Goal: Task Accomplishment & Management: Complete application form

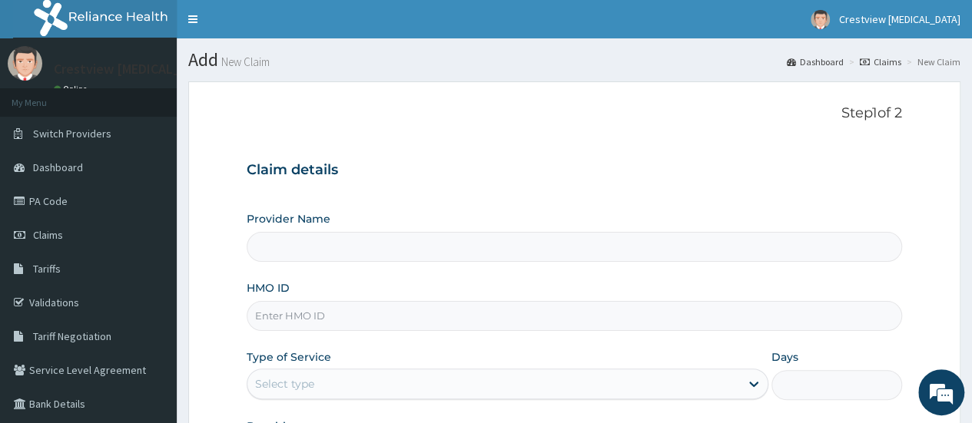
type input "Crestview Radiology Limited"
paste input "CVR/10059/a"
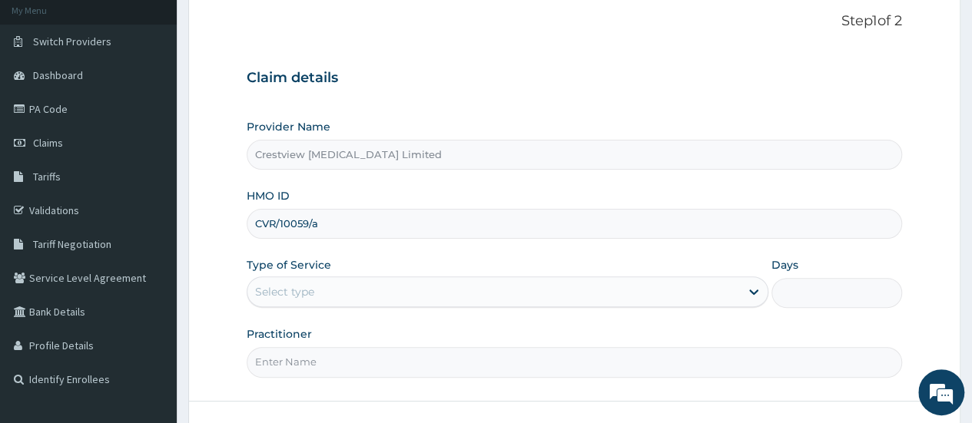
scroll to position [154, 0]
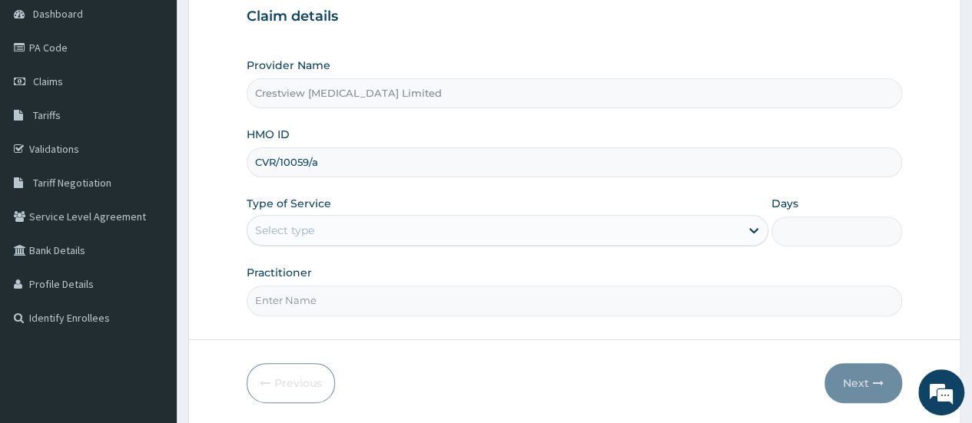
type input "CVR/10059/a"
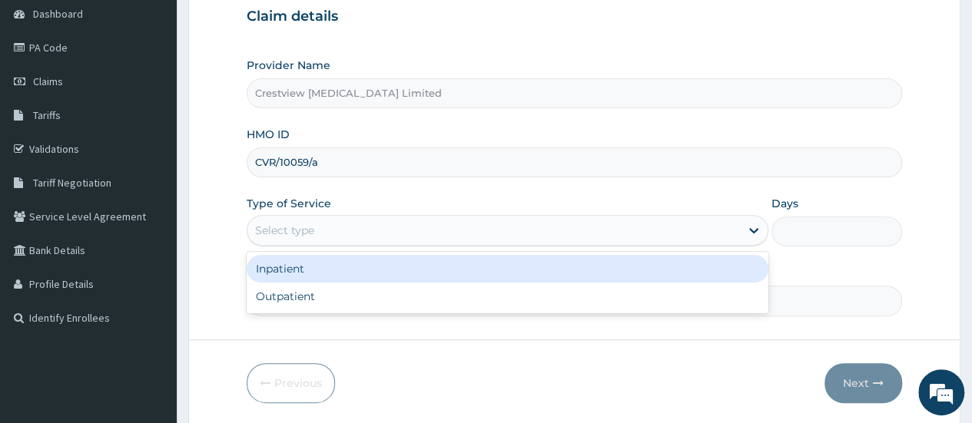
click at [362, 227] on div "Select type" at bounding box center [493, 230] width 492 height 25
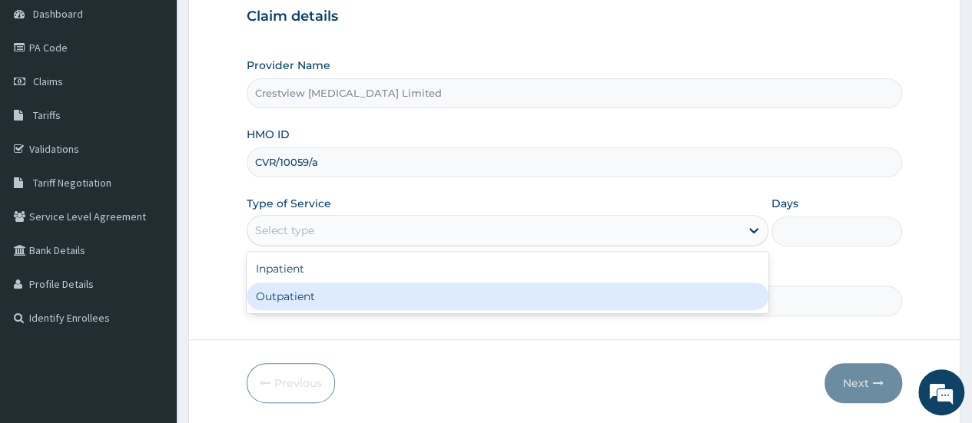
click at [340, 292] on div "Outpatient" at bounding box center [508, 297] width 522 height 28
type input "1"
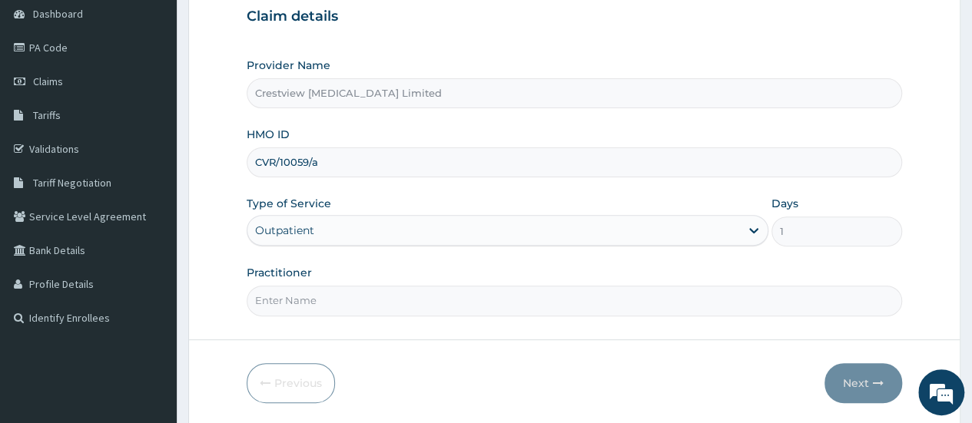
click at [341, 305] on input "Practitioner" at bounding box center [574, 301] width 655 height 30
type input "DR TOYOBO"
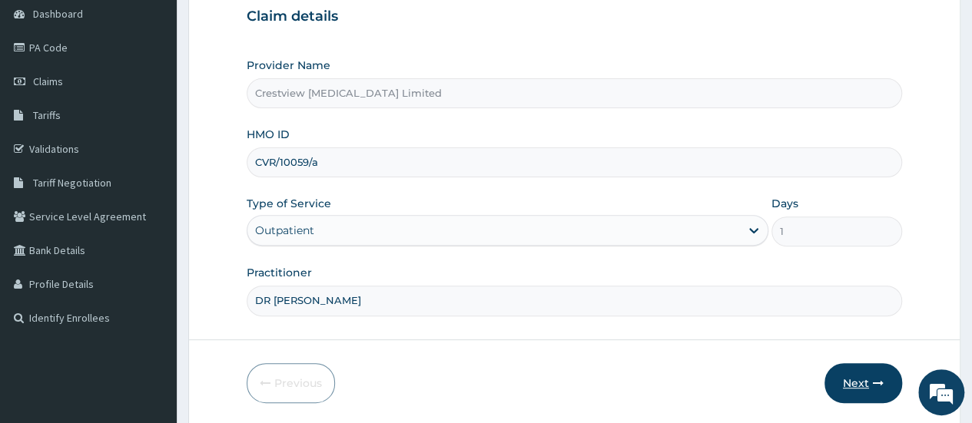
click at [854, 379] on button "Next" at bounding box center [863, 383] width 78 height 40
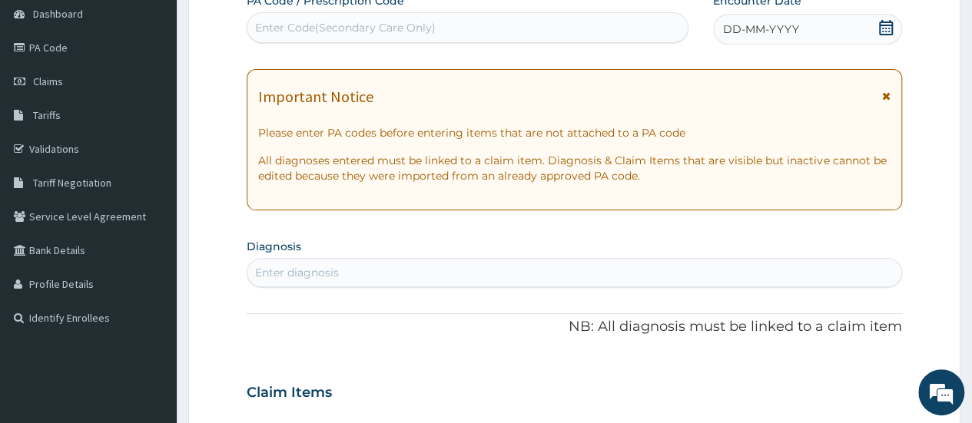
scroll to position [77, 0]
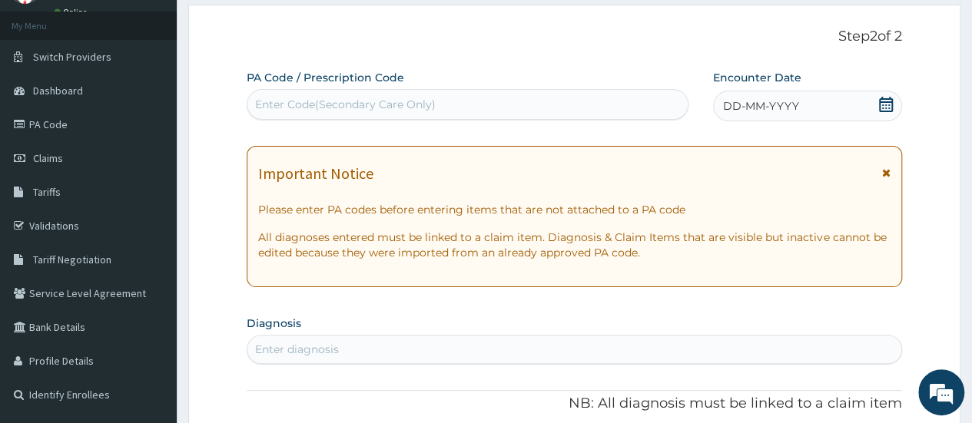
click at [386, 102] on div "Enter Code(Secondary Care Only)" at bounding box center [345, 104] width 181 height 15
paste input "PA/95BC90"
type input "PA/95BC90"
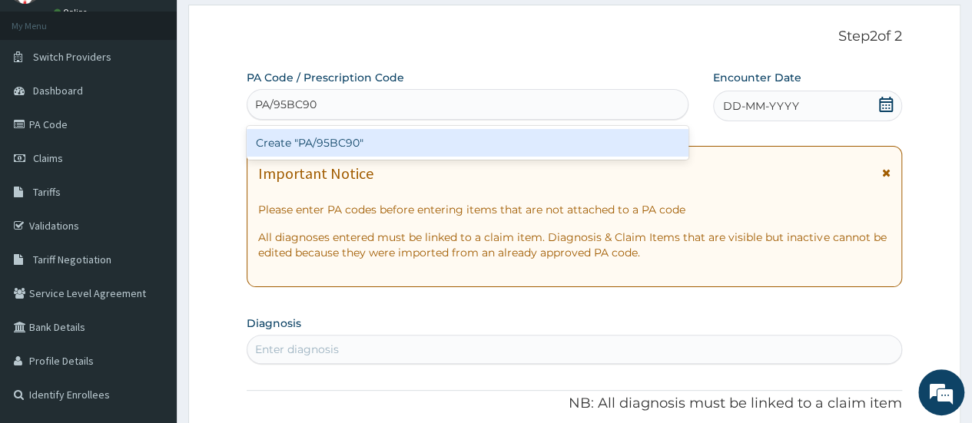
click at [381, 136] on div "Create "PA/95BC90"" at bounding box center [467, 143] width 441 height 28
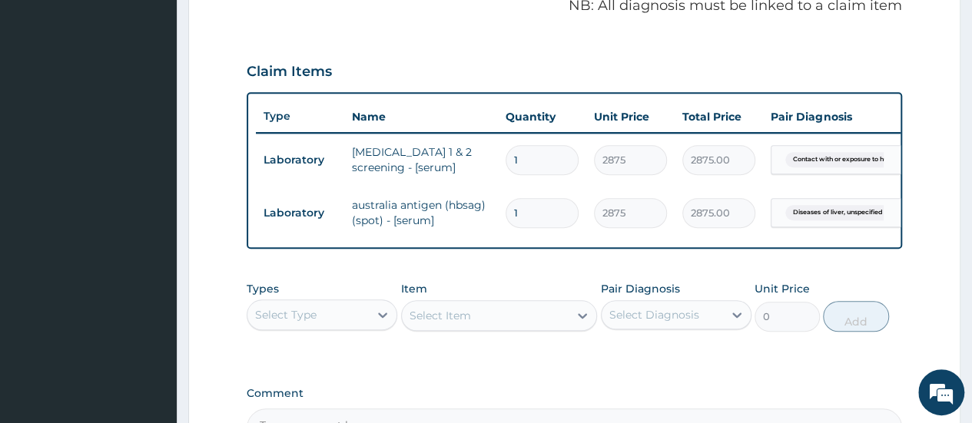
scroll to position [674, 0]
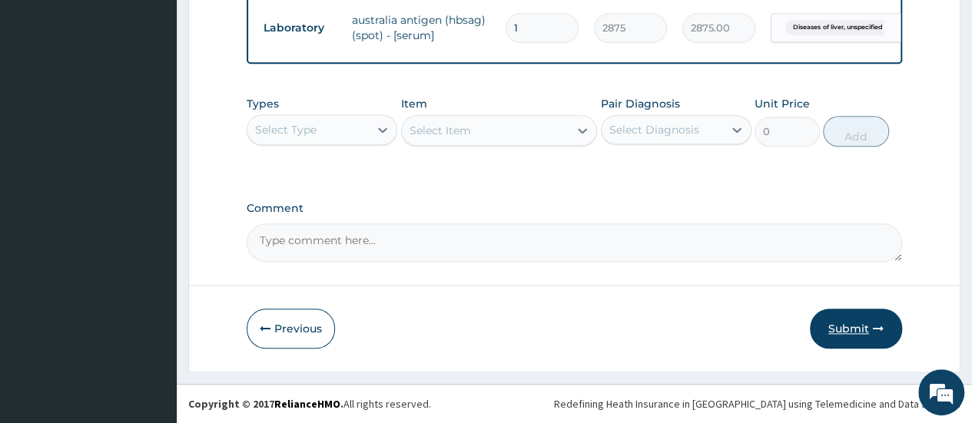
click at [825, 319] on button "Submit" at bounding box center [856, 329] width 92 height 40
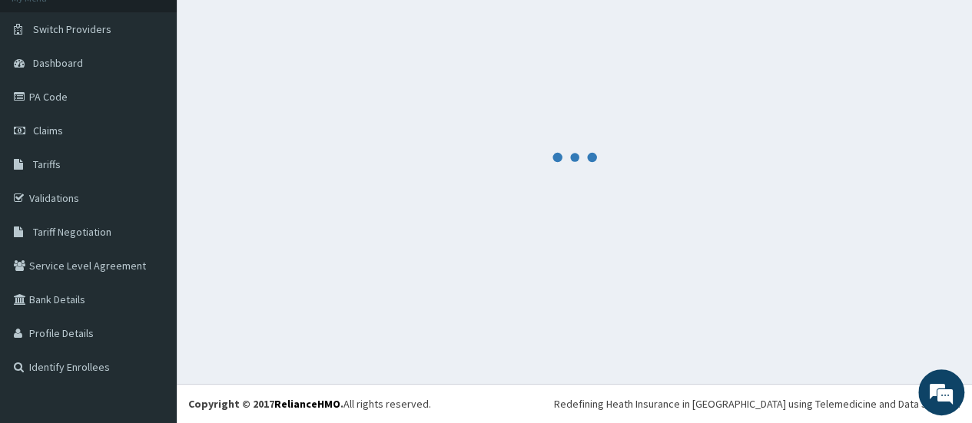
scroll to position [104, 0]
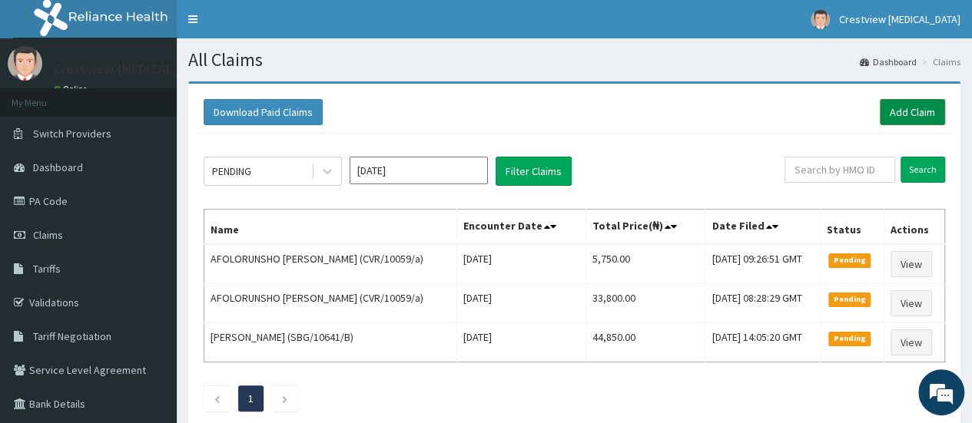
click at [896, 108] on link "Add Claim" at bounding box center [911, 112] width 65 height 26
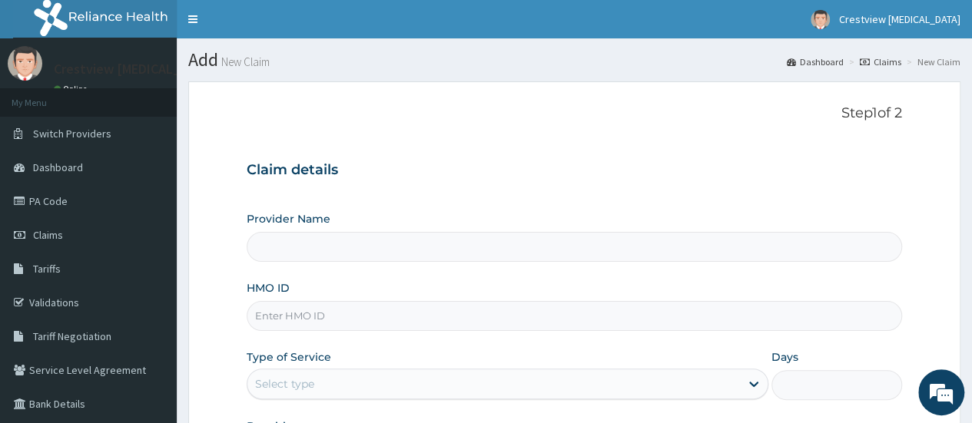
paste input "cvr/10035/a"
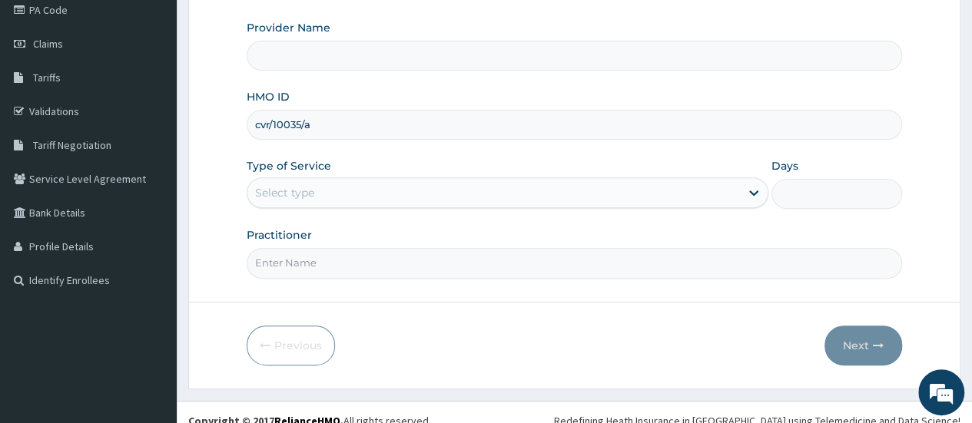
scroll to position [204, 0]
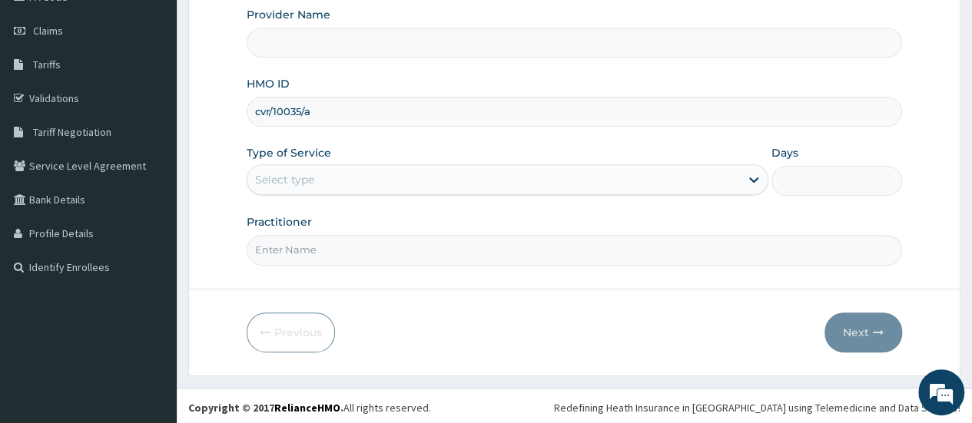
type input "cvr/10035/a"
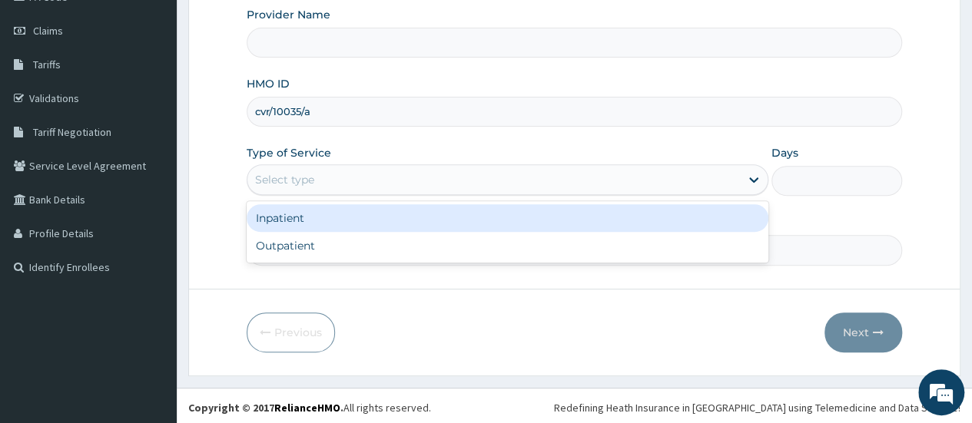
click at [329, 177] on div "Select type" at bounding box center [493, 179] width 492 height 25
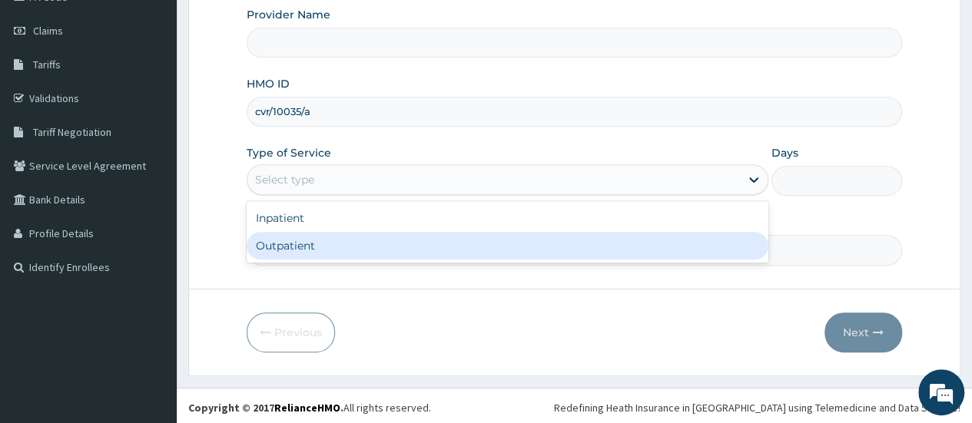
type input "Crestview Radiology Limited"
click at [316, 234] on div "Outpatient" at bounding box center [508, 246] width 522 height 28
type input "1"
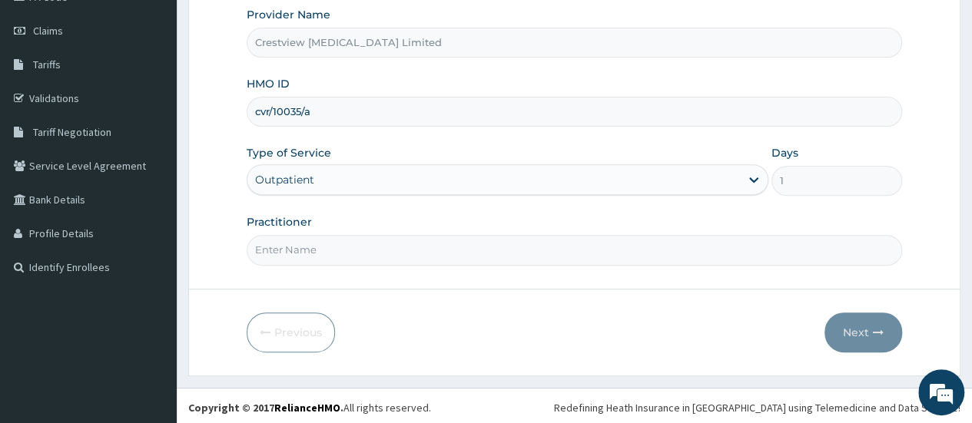
drag, startPoint x: 353, startPoint y: 252, endPoint x: 355, endPoint y: 261, distance: 9.3
click at [353, 252] on input "Practitioner" at bounding box center [574, 250] width 655 height 30
type input "DR TOYOBO"
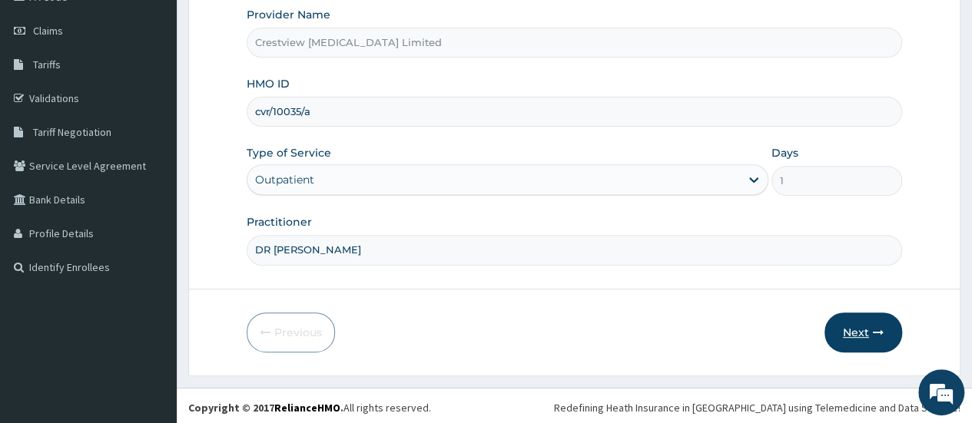
click at [871, 332] on button "Next" at bounding box center [863, 333] width 78 height 40
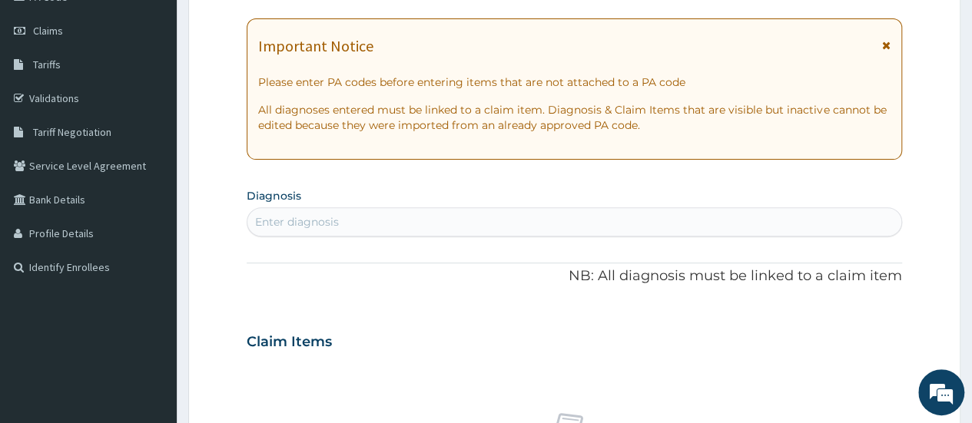
scroll to position [128, 0]
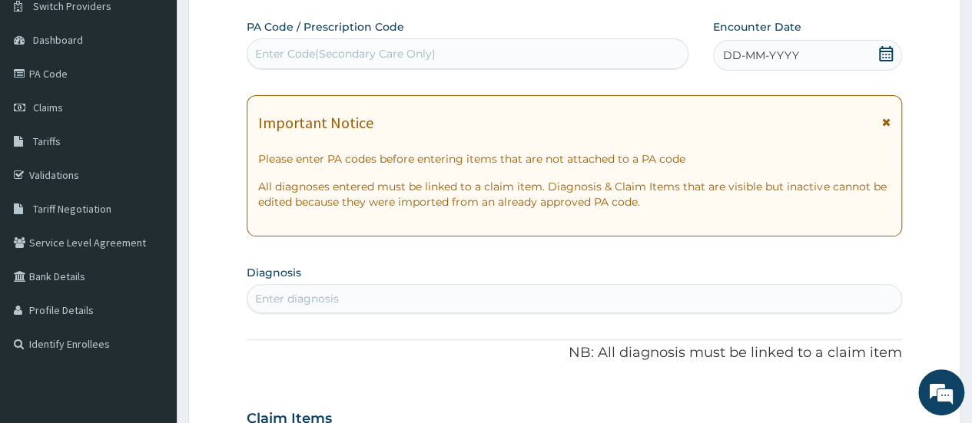
click at [421, 61] on div "Enter Code(Secondary Care Only)" at bounding box center [466, 53] width 439 height 25
paste input "PA/C17ABC"
type input "PA/C17ABC"
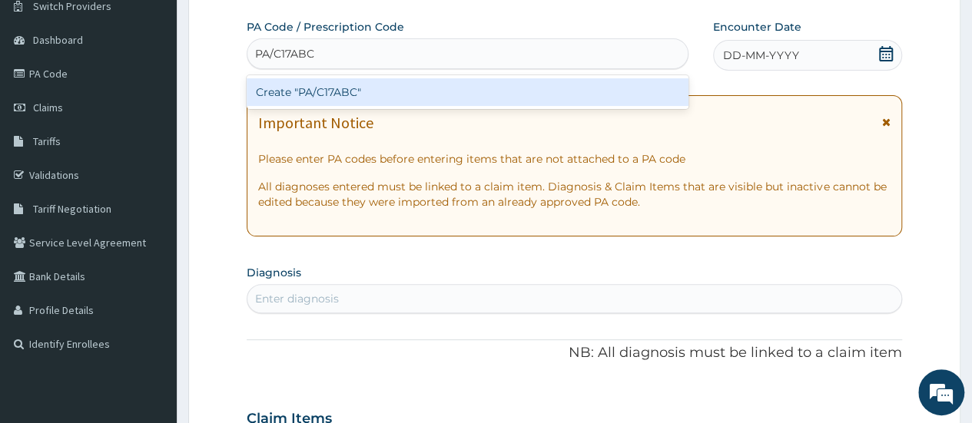
click at [404, 84] on div "Create "PA/C17ABC"" at bounding box center [467, 92] width 441 height 28
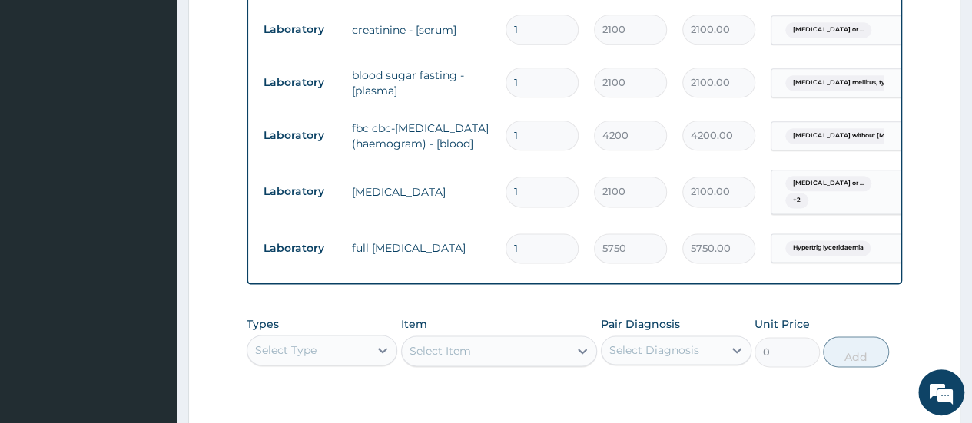
scroll to position [993, 0]
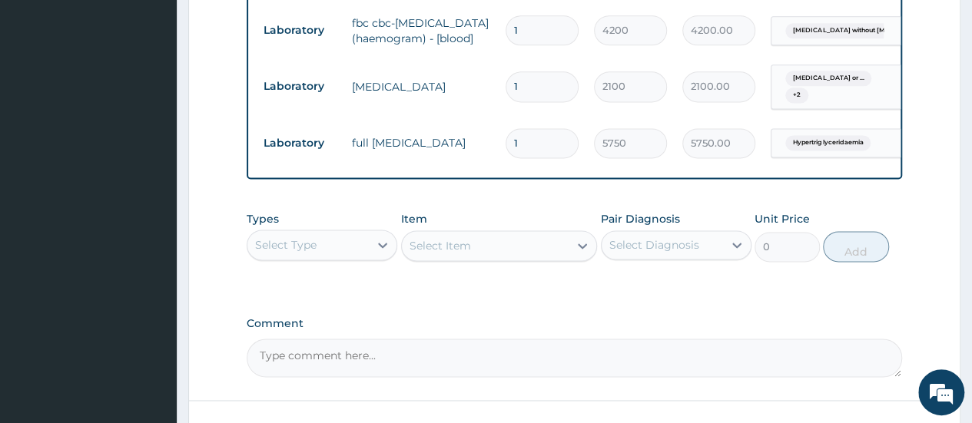
click at [361, 251] on div "Select Type" at bounding box center [307, 245] width 121 height 25
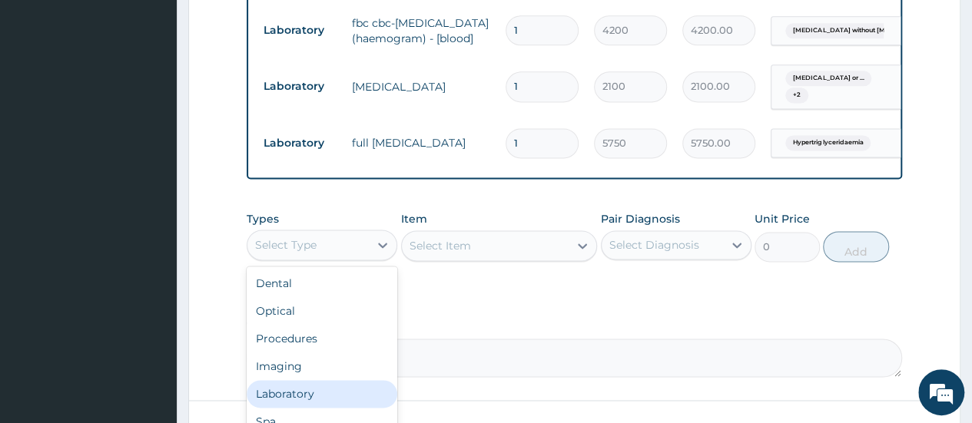
click at [324, 389] on div "Laboratory" at bounding box center [322, 394] width 151 height 28
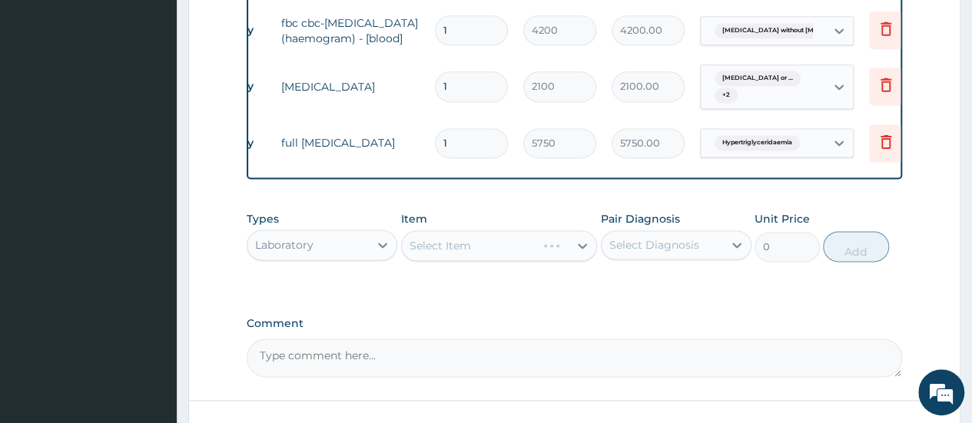
scroll to position [0, 115]
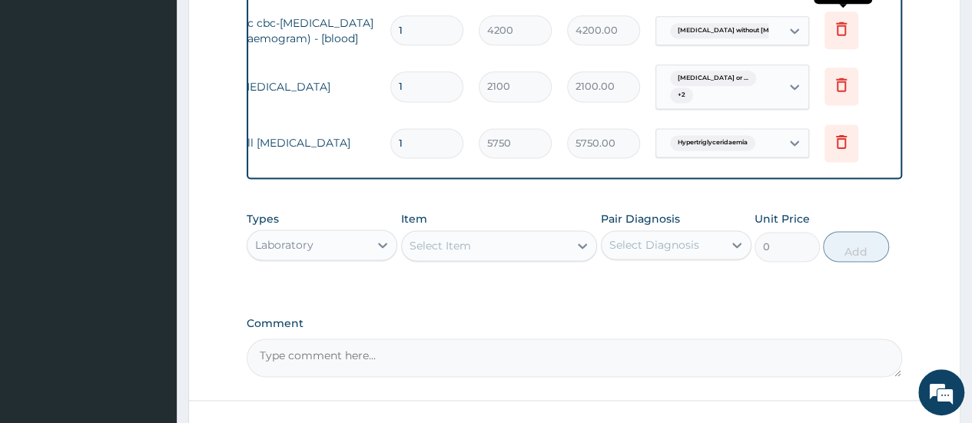
click at [840, 19] on icon at bounding box center [841, 28] width 18 height 18
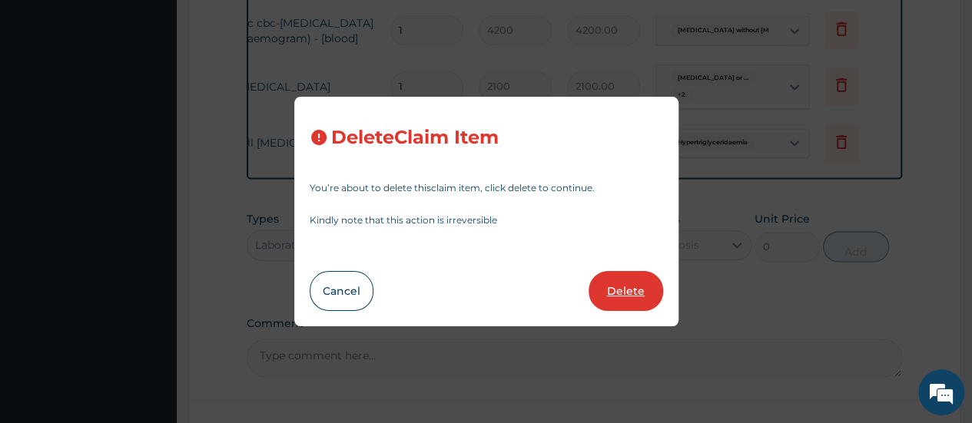
click at [635, 283] on button "Delete" at bounding box center [625, 291] width 75 height 40
type input "2100"
type input "2100.00"
type input "5750"
type input "5750.00"
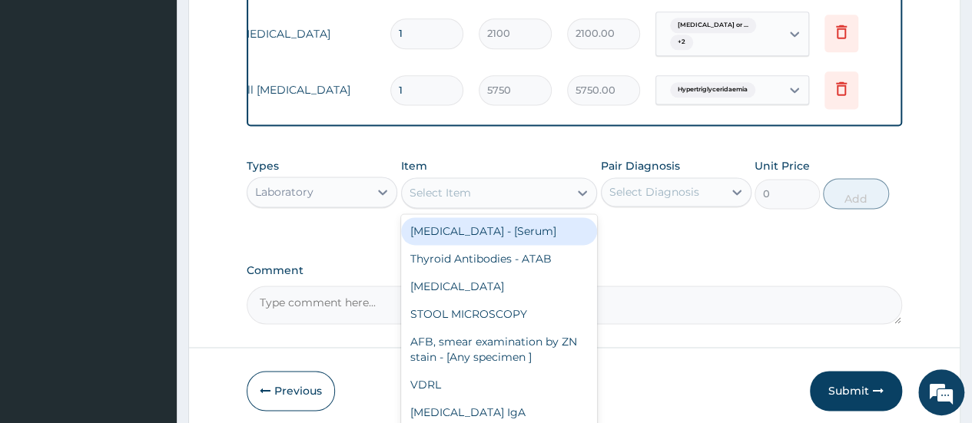
click at [442, 185] on div "Select Item" at bounding box center [439, 192] width 61 height 15
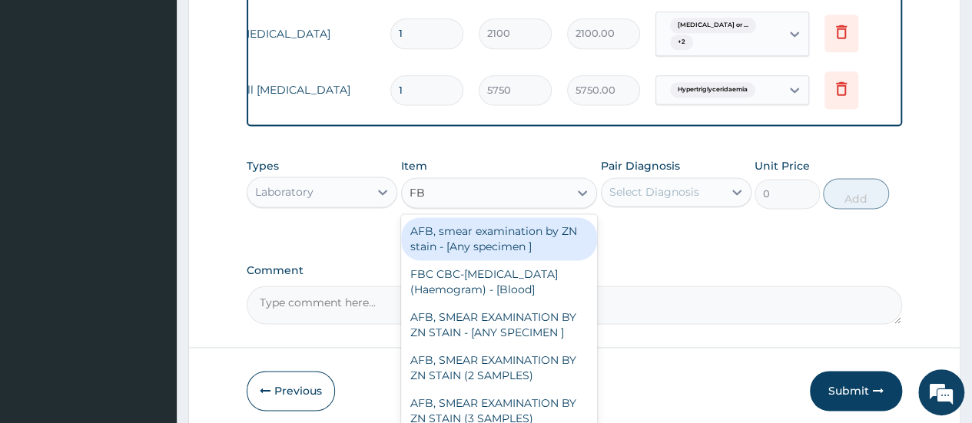
type input "FBC"
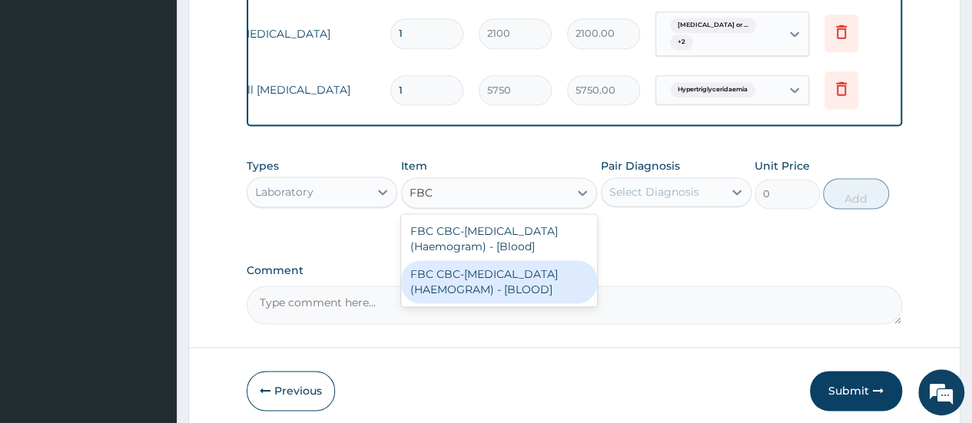
click at [494, 270] on div "FBC CBC-COMPLETE BLOOD COUNT (HAEMOGRAM) - [BLOOD]" at bounding box center [499, 281] width 197 height 43
type input "4600"
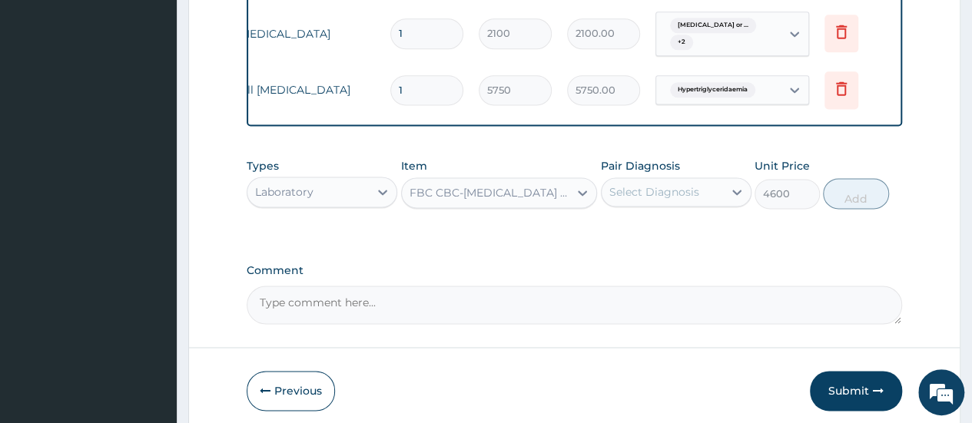
click at [622, 188] on div "Select Diagnosis" at bounding box center [654, 191] width 90 height 15
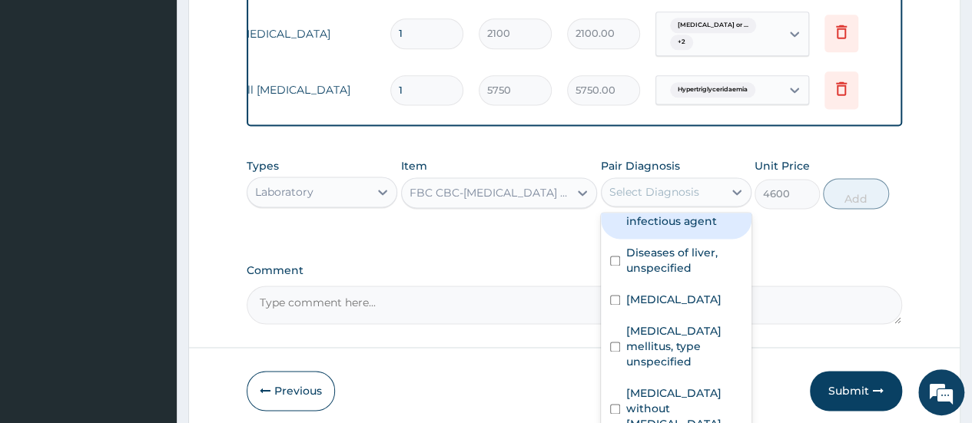
scroll to position [99, 0]
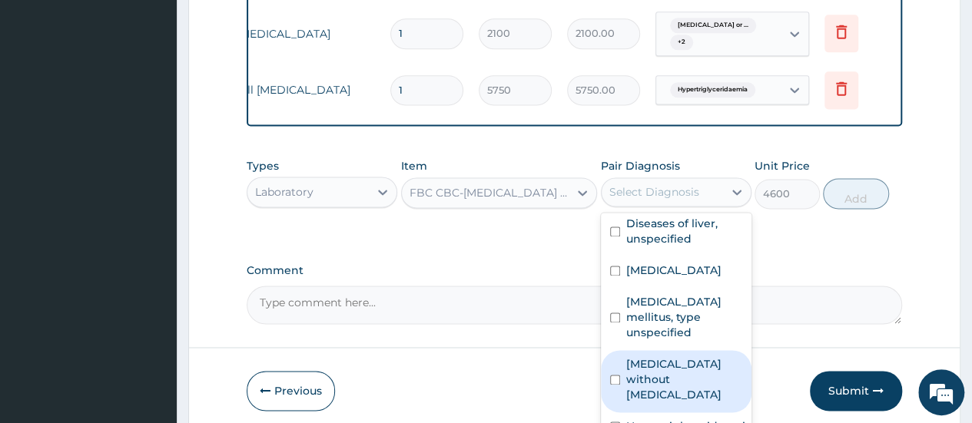
click at [671, 366] on label "Sepsis without septic shock" at bounding box center [684, 379] width 116 height 46
checkbox input "true"
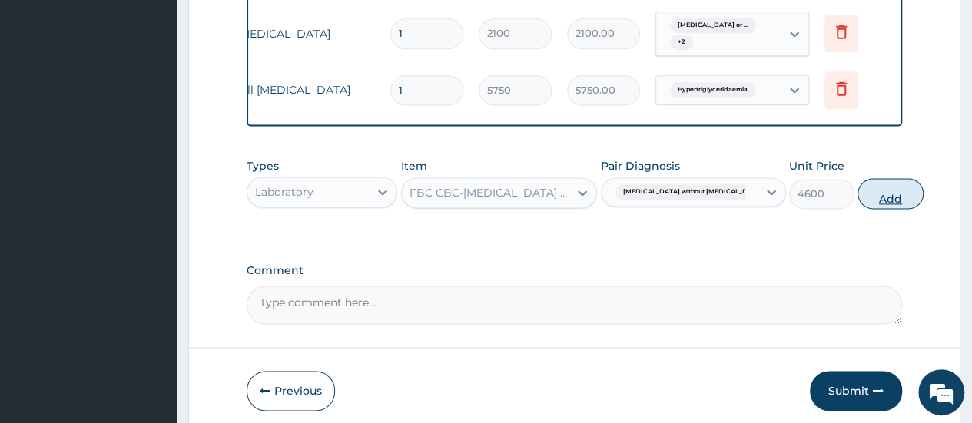
click at [857, 196] on button "Add" at bounding box center [889, 193] width 65 height 31
type input "0"
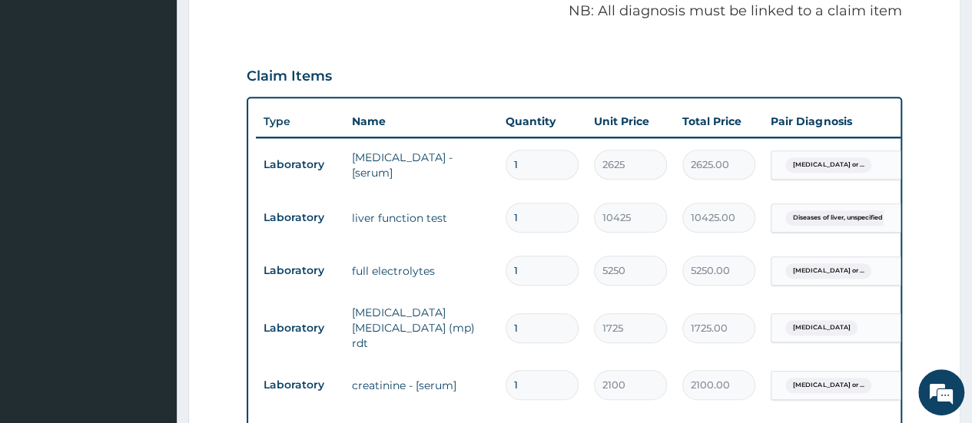
scroll to position [763, 0]
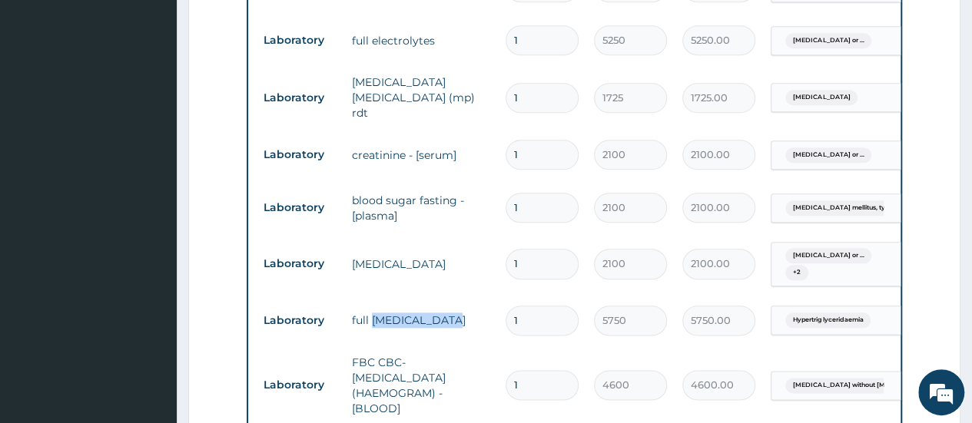
drag, startPoint x: 370, startPoint y: 299, endPoint x: 442, endPoint y: 308, distance: 72.8
click at [442, 308] on td "full lipid profile" at bounding box center [421, 320] width 154 height 31
copy td "lipid profile"
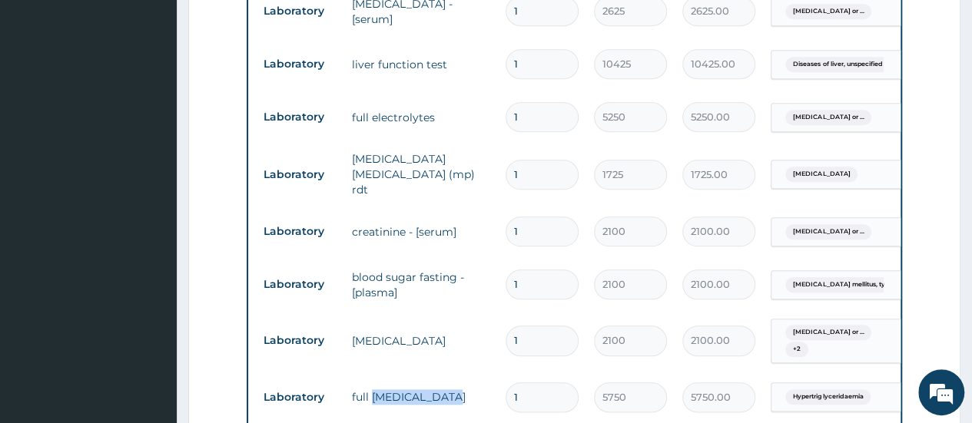
scroll to position [532, 0]
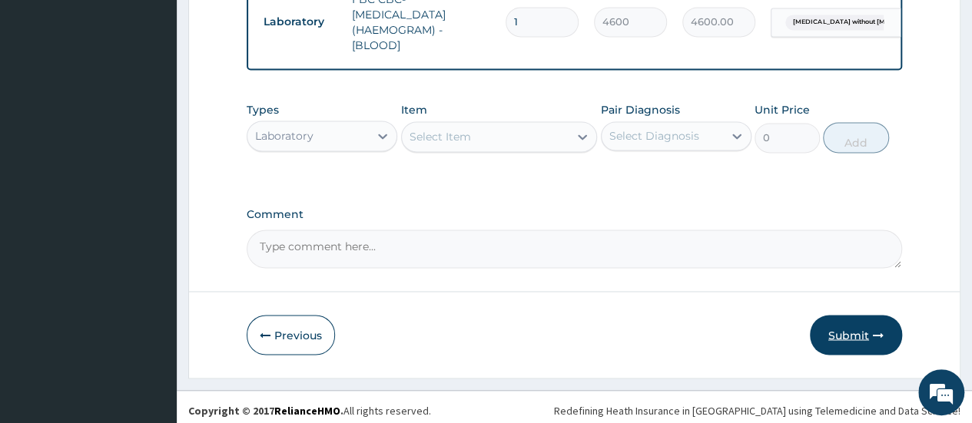
click at [831, 332] on button "Submit" at bounding box center [856, 335] width 92 height 40
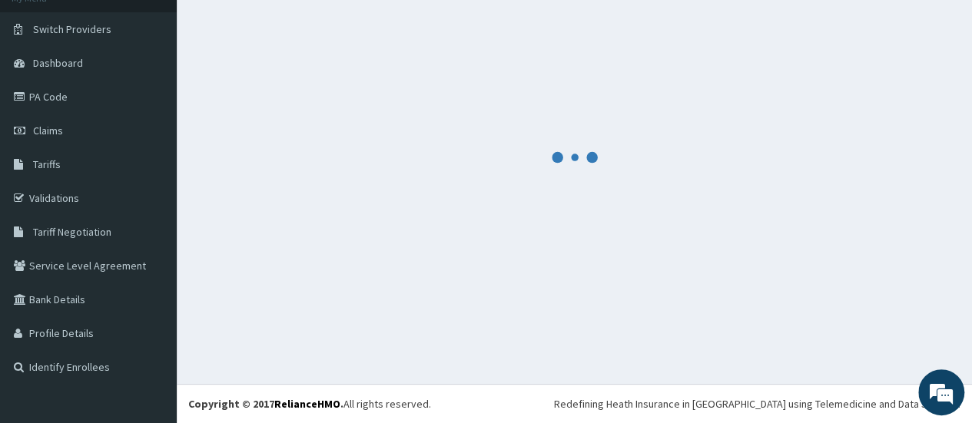
scroll to position [104, 0]
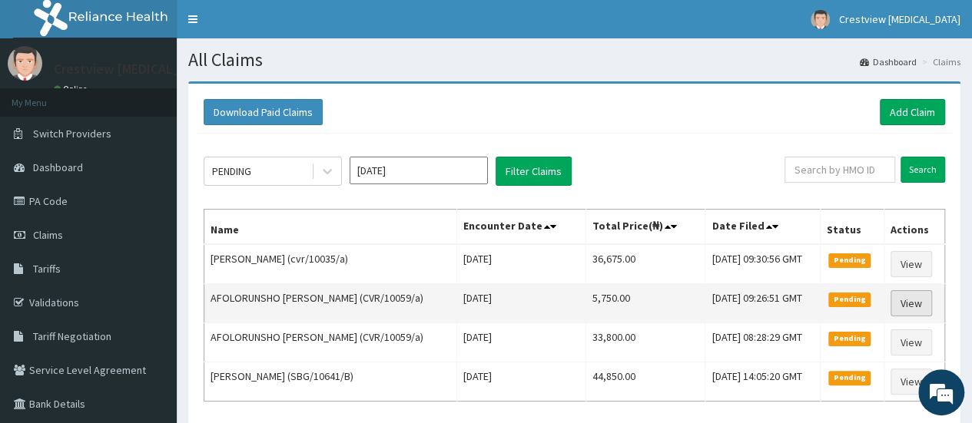
click at [921, 302] on link "View" at bounding box center [910, 303] width 41 height 26
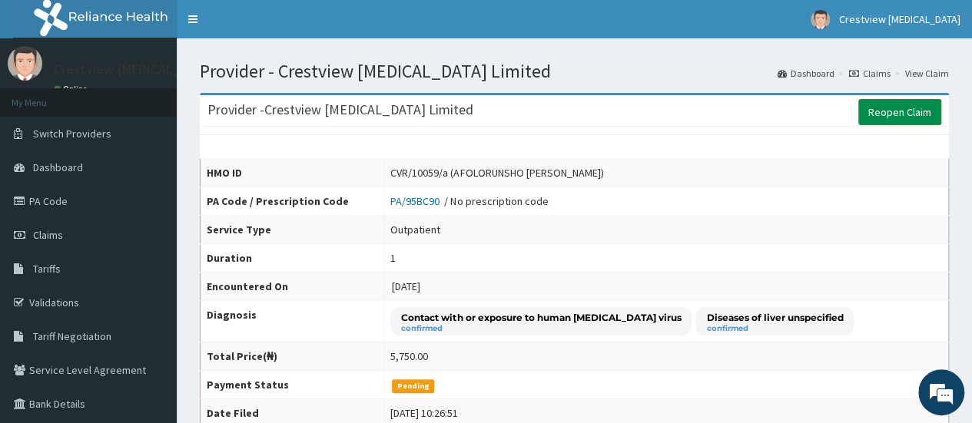
click at [876, 107] on link "Reopen Claim" at bounding box center [899, 112] width 83 height 26
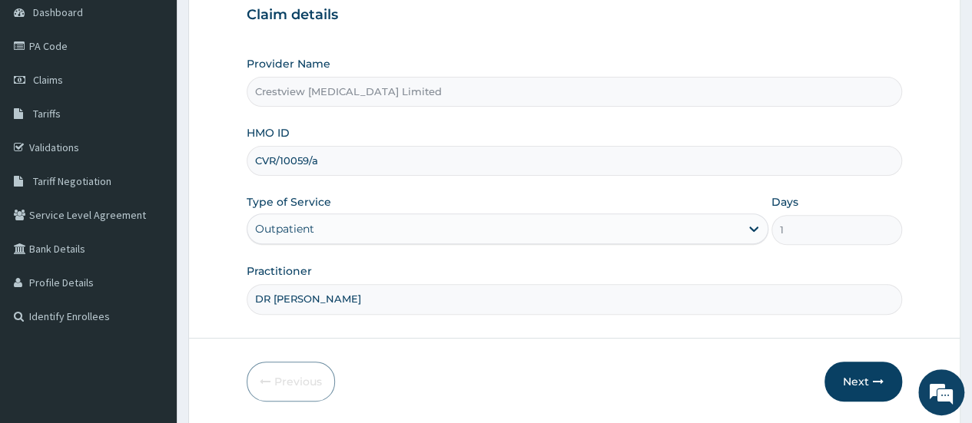
scroll to position [204, 0]
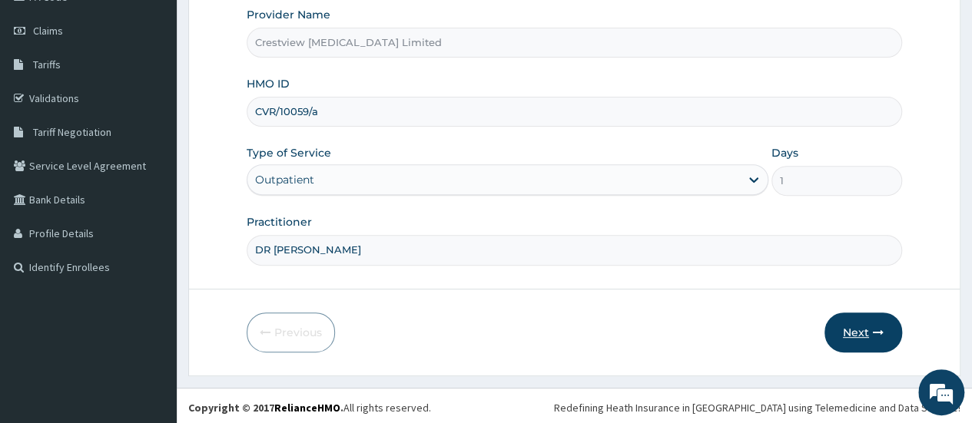
click at [859, 331] on button "Next" at bounding box center [863, 333] width 78 height 40
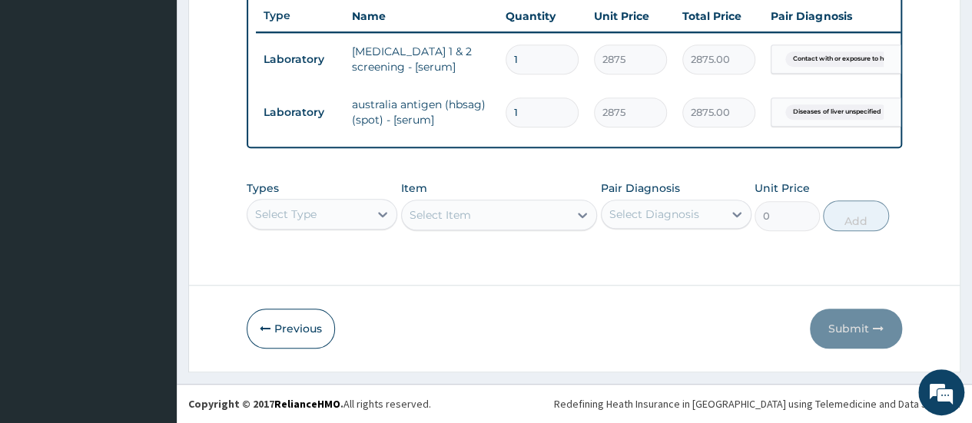
scroll to position [589, 0]
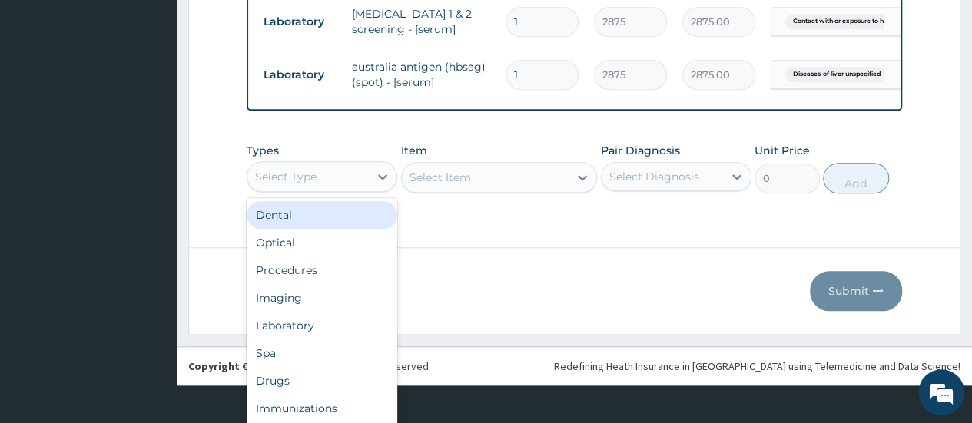
click at [295, 192] on div "option Dental focused, 1 of 10. 10 results available. Use Up and Down to choose…" at bounding box center [322, 176] width 151 height 31
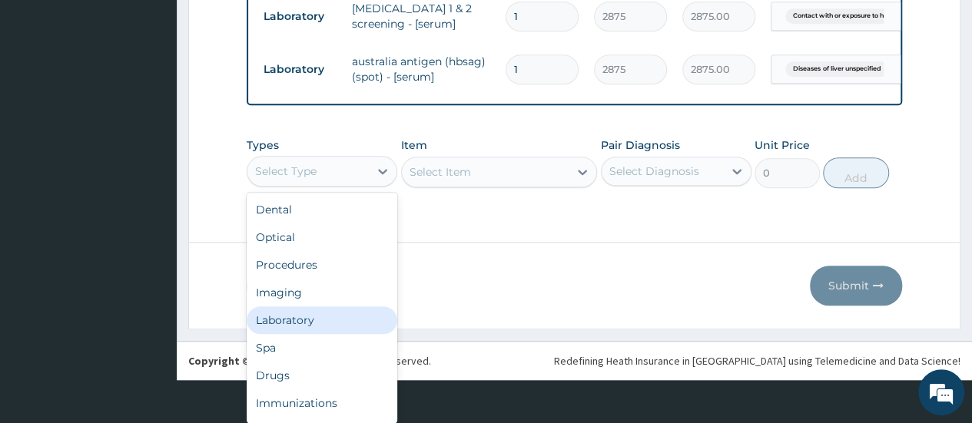
scroll to position [0, 0]
click at [289, 319] on div "Laboratory" at bounding box center [322, 320] width 151 height 28
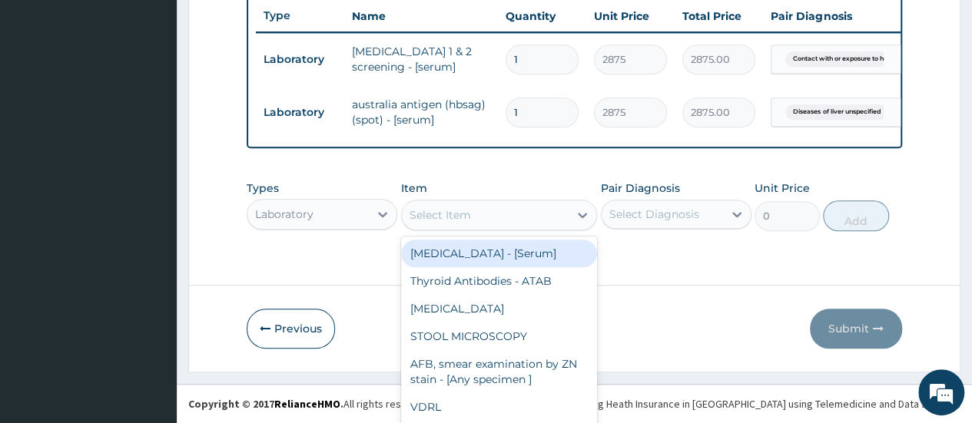
click at [412, 217] on div "option Thyroglobulin - [Serum] focused, 1 of 598. 598 results available. Use Up…" at bounding box center [499, 215] width 197 height 31
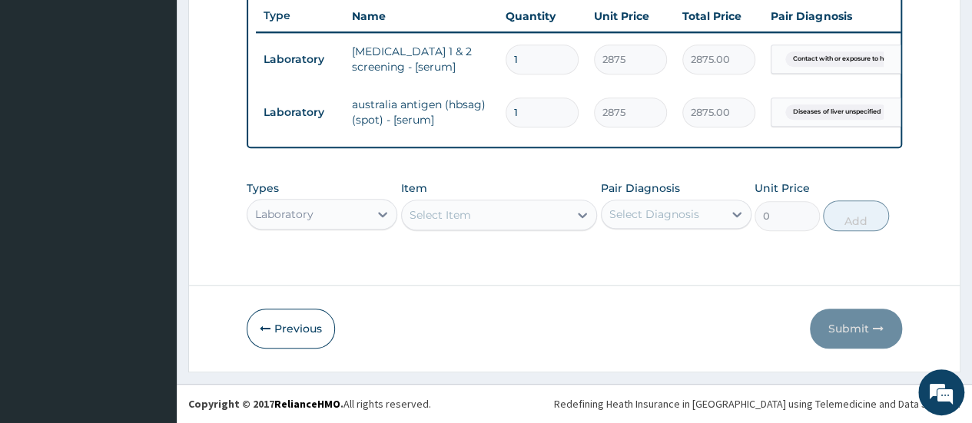
click at [426, 177] on div "Types Laboratory Item Select is focused ,type to refine list, press Down to ope…" at bounding box center [574, 206] width 655 height 66
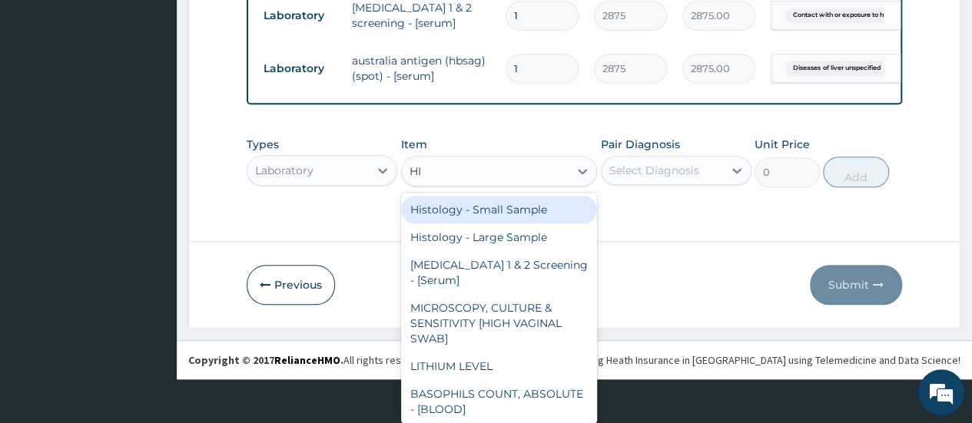
type input "HIV"
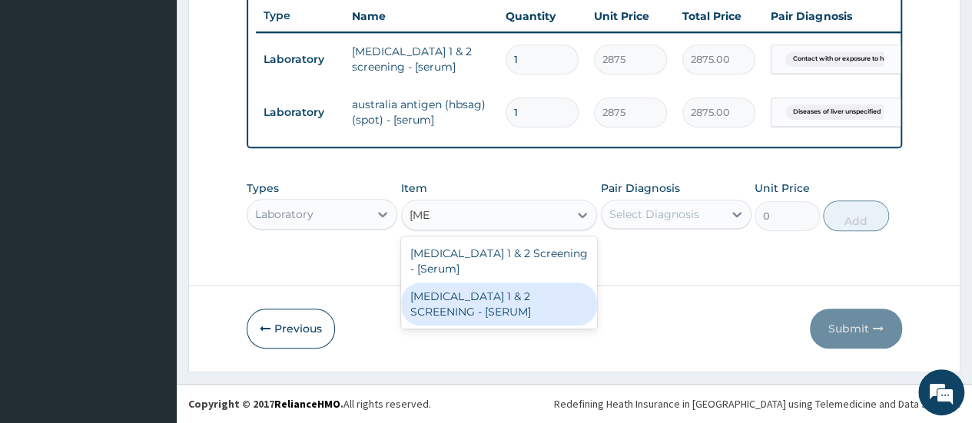
click at [448, 283] on div "HIV 1 & 2 SCREENING - [SERUM]" at bounding box center [499, 304] width 197 height 43
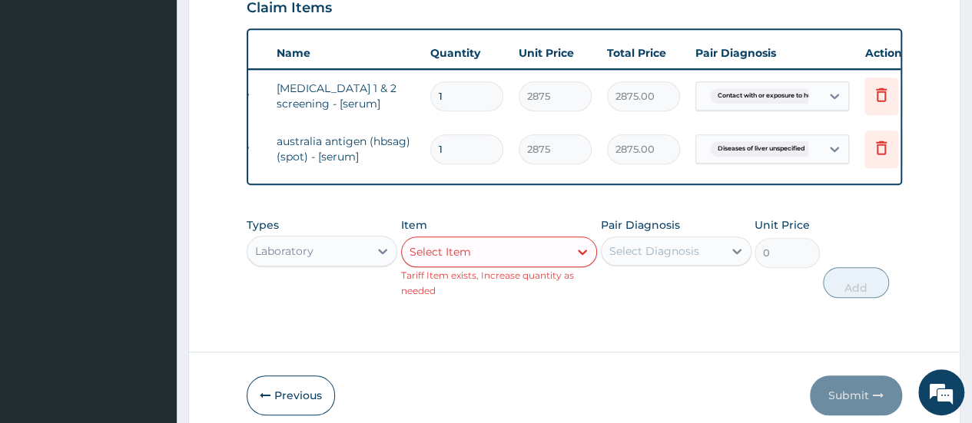
scroll to position [0, 115]
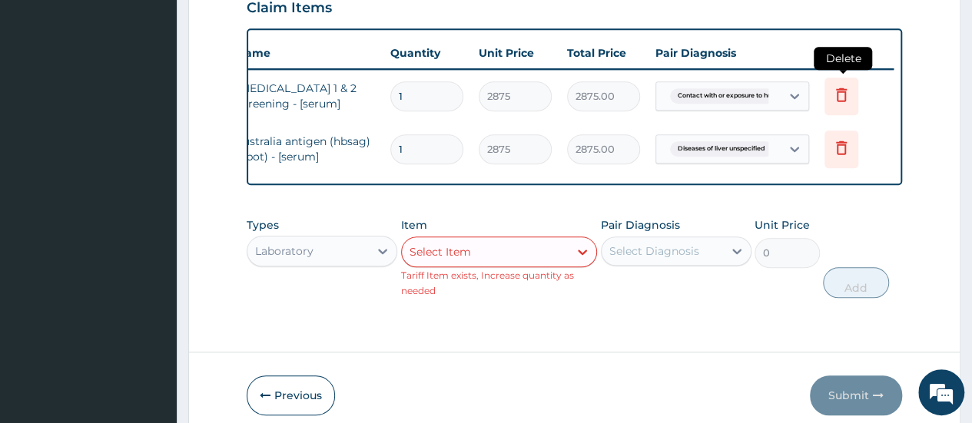
click at [846, 94] on icon at bounding box center [841, 94] width 18 height 18
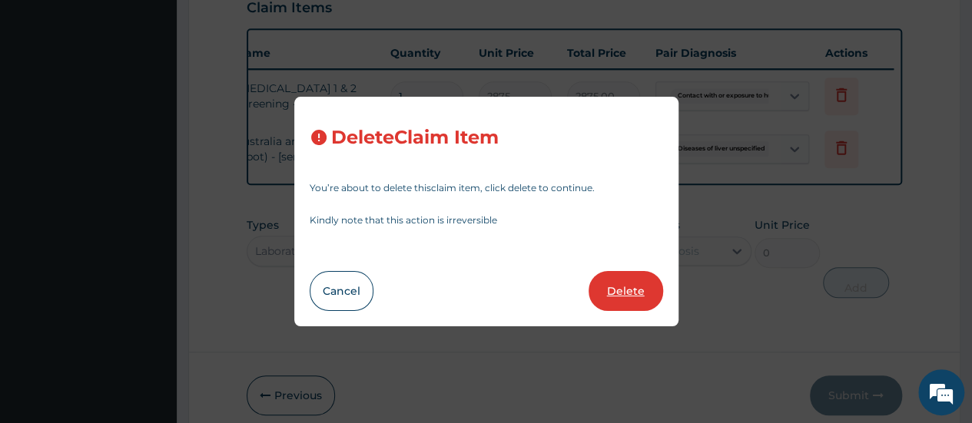
click at [627, 295] on button "Delete" at bounding box center [625, 291] width 75 height 40
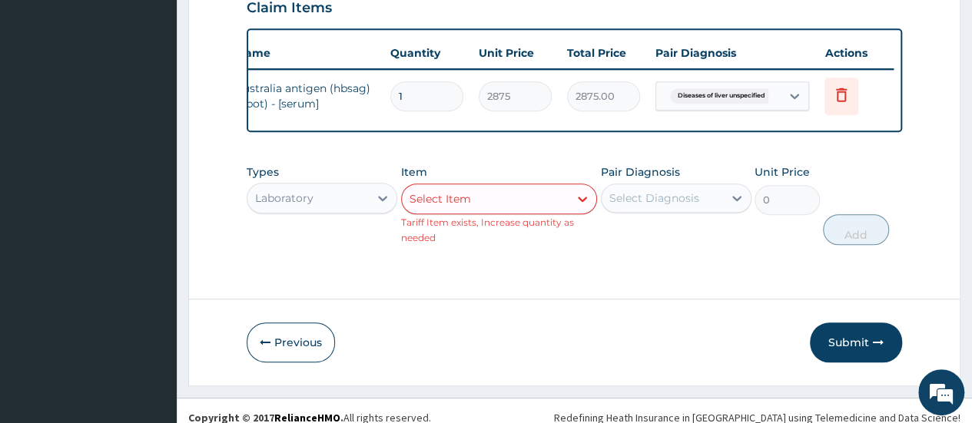
click at [432, 208] on div "Select Item" at bounding box center [499, 199] width 197 height 31
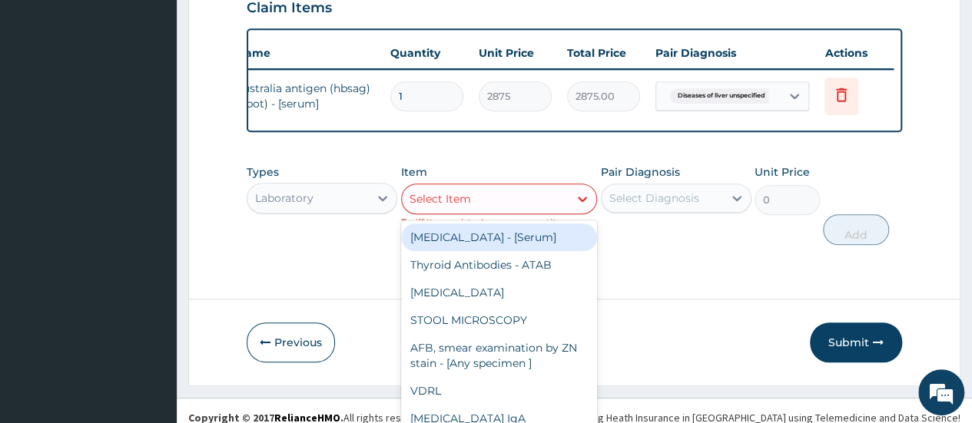
scroll to position [14, 0]
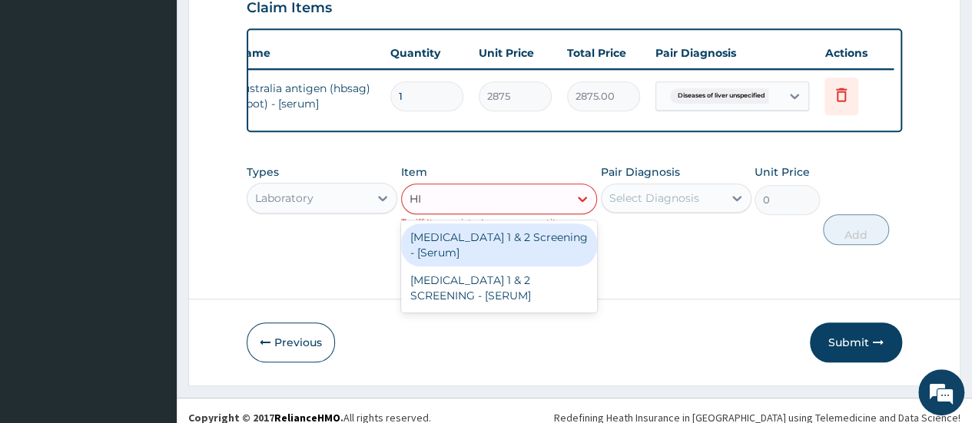
type input "HIV"
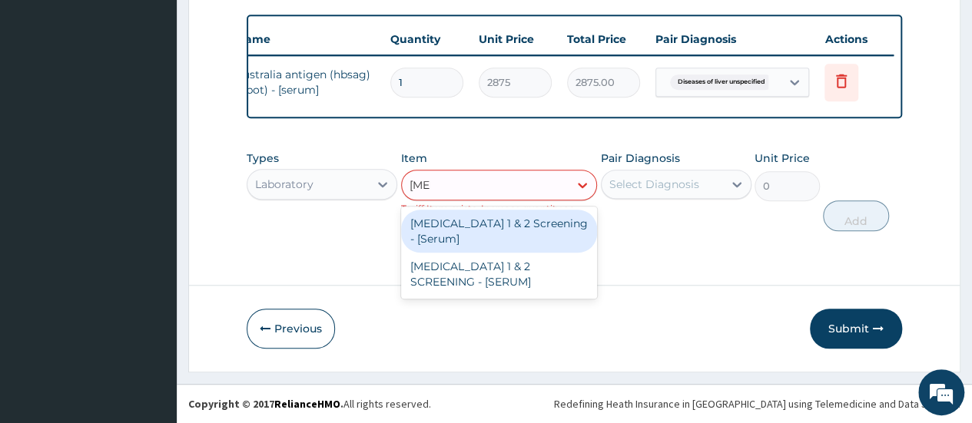
scroll to position [0, 0]
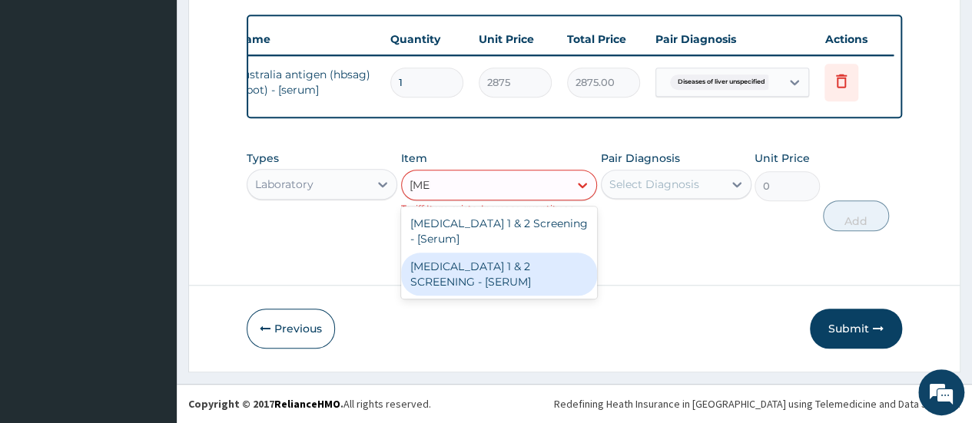
click at [447, 259] on div "HIV 1 & 2 SCREENING - [SERUM]" at bounding box center [499, 274] width 197 height 43
type input "2875"
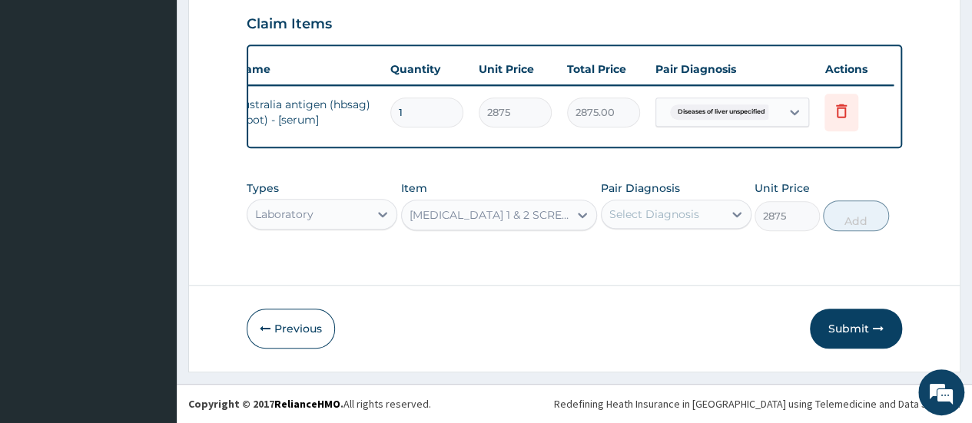
scroll to position [536, 0]
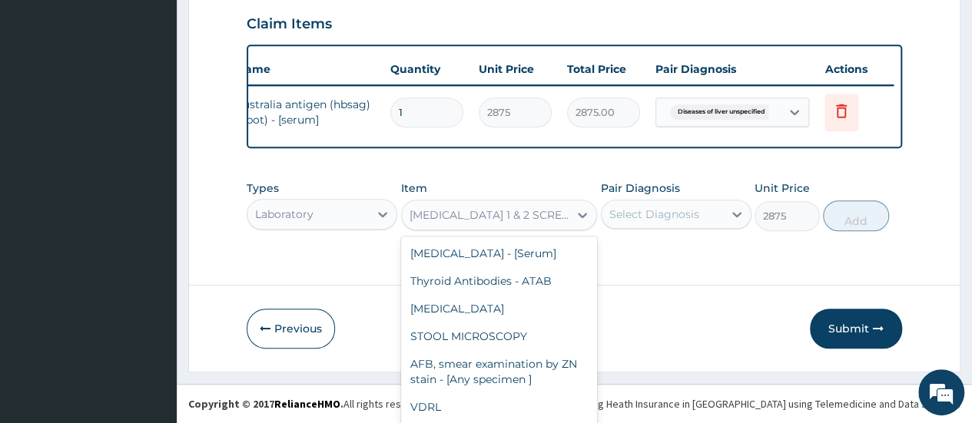
click at [494, 214] on div "option HIV 1 & 2 SCREENING - [SERUM], selected. option HIV 1 & 2 SCREENING - [S…" at bounding box center [499, 215] width 197 height 31
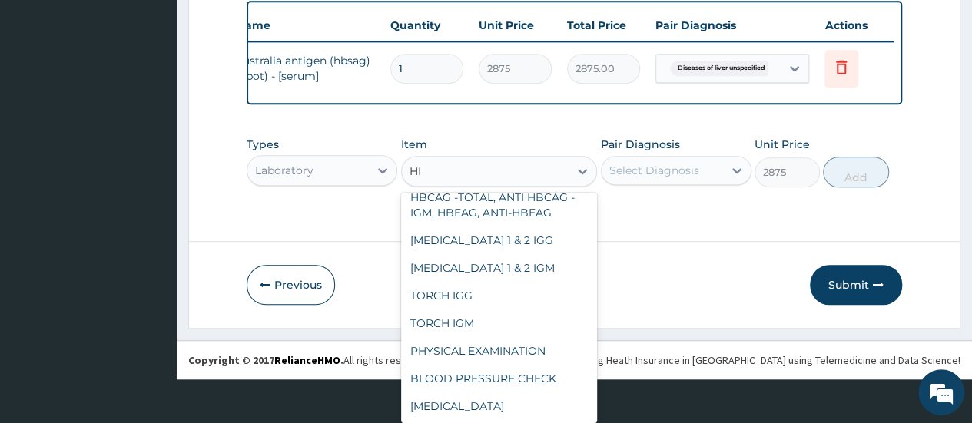
scroll to position [516, 0]
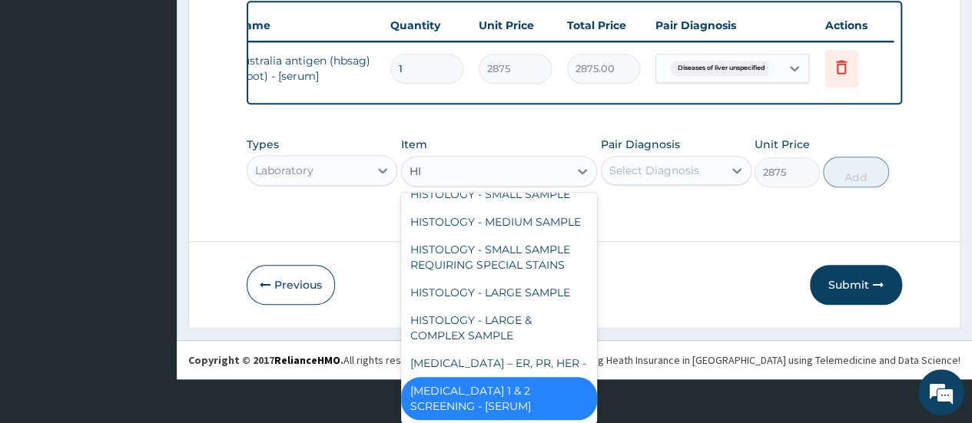
type input "HIV"
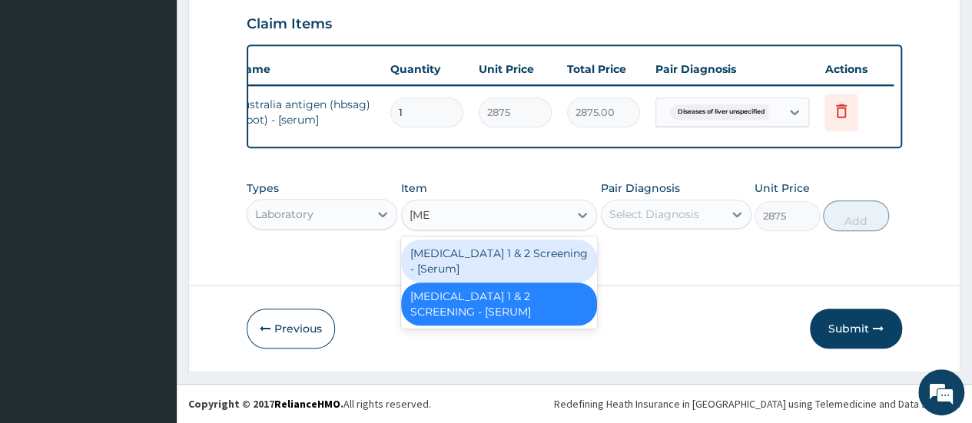
click at [472, 249] on div "HIV 1 & 2 Screening - [Serum]" at bounding box center [499, 261] width 197 height 43
type input "4200"
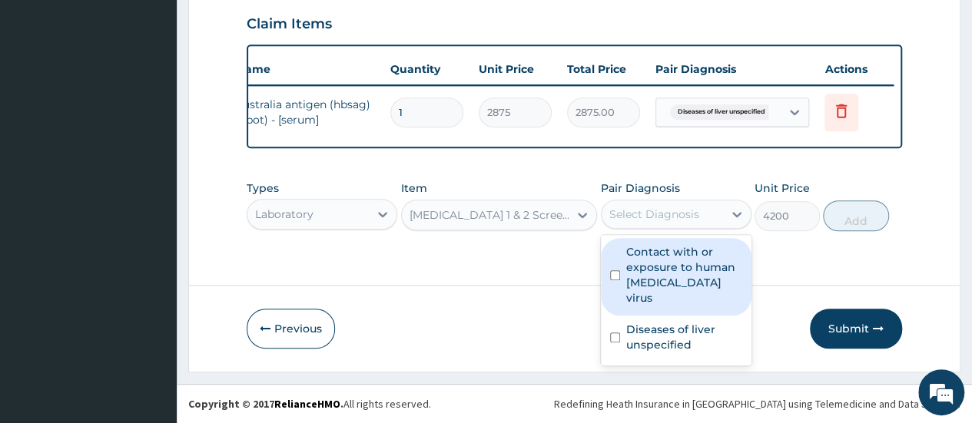
click at [657, 217] on div "Select Diagnosis" at bounding box center [654, 214] width 90 height 15
click at [662, 283] on label "Contact with or exposure to human immunodeficiency virus" at bounding box center [684, 274] width 116 height 61
checkbox input "true"
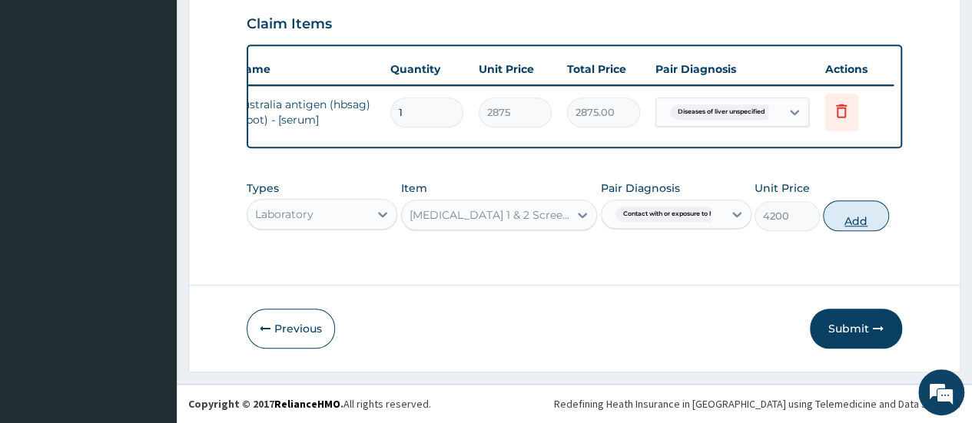
click at [851, 222] on button "Add" at bounding box center [855, 215] width 65 height 31
type input "0"
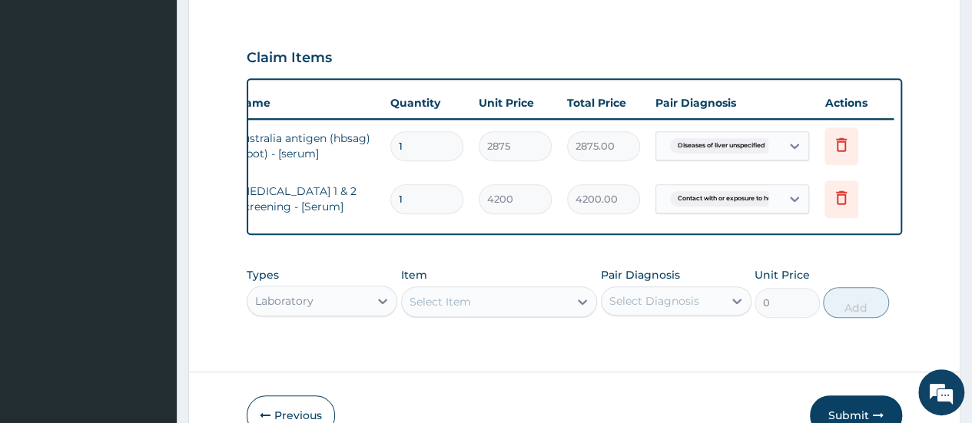
scroll to position [589, 0]
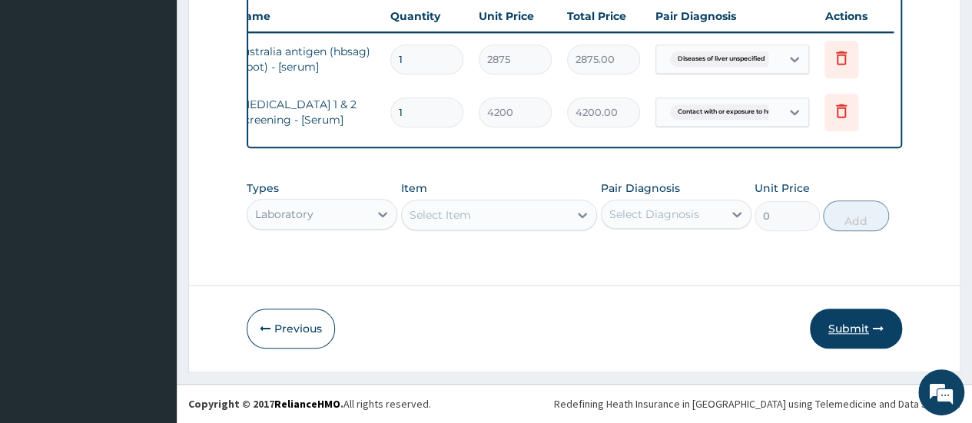
click at [840, 332] on button "Submit" at bounding box center [856, 329] width 92 height 40
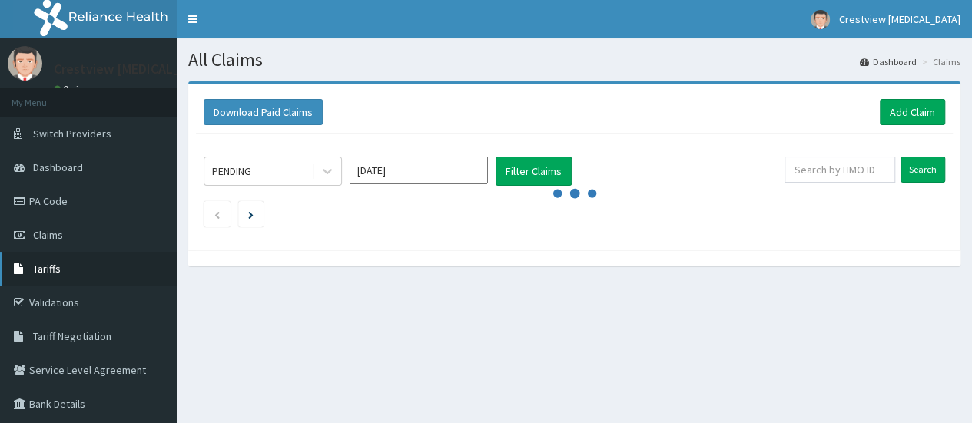
drag, startPoint x: 0, startPoint y: 0, endPoint x: 37, endPoint y: 267, distance: 269.1
click at [37, 267] on span "Tariffs" at bounding box center [47, 269] width 28 height 14
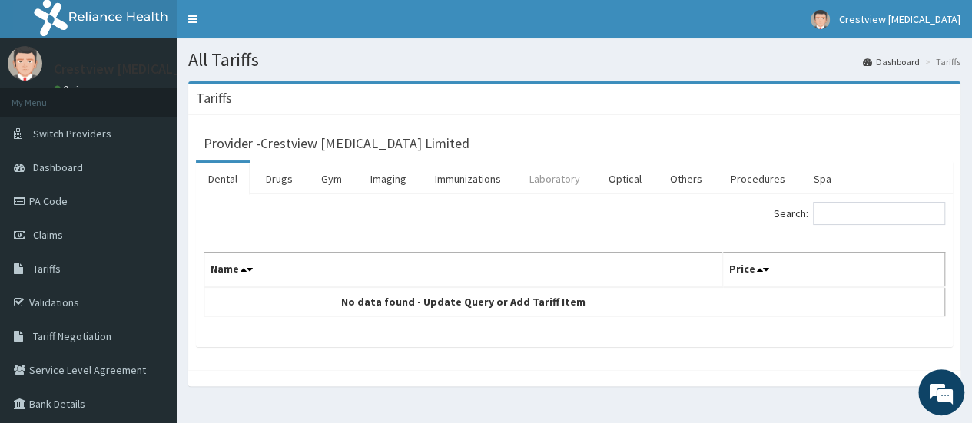
click at [535, 182] on link "Laboratory" at bounding box center [554, 179] width 75 height 32
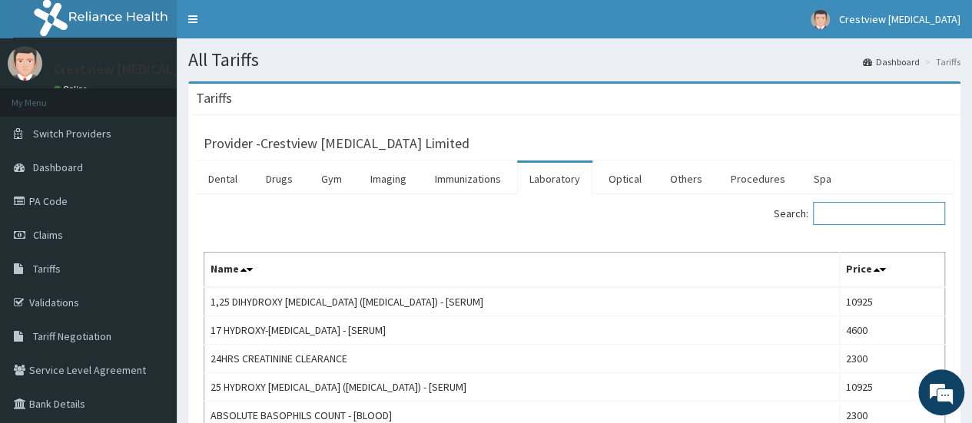
click at [854, 211] on input "Search:" at bounding box center [879, 213] width 132 height 23
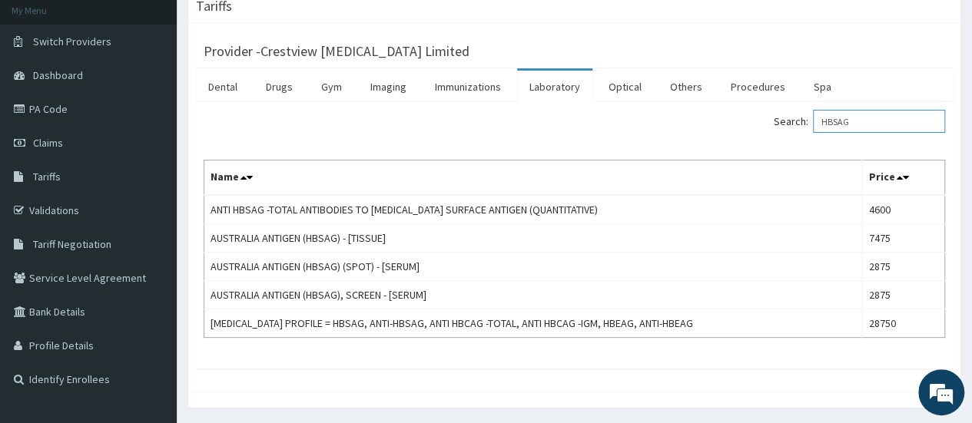
scroll to position [140, 0]
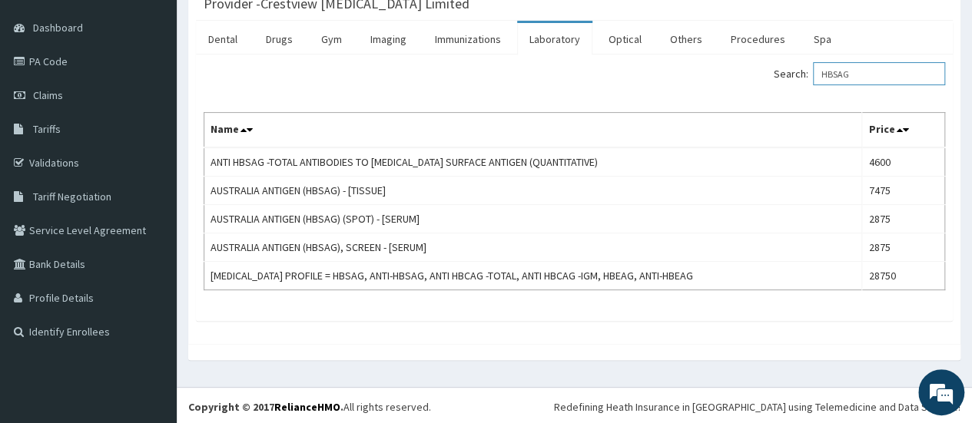
type input "HBSAG"
click at [46, 91] on span "Claims" at bounding box center [48, 95] width 30 height 14
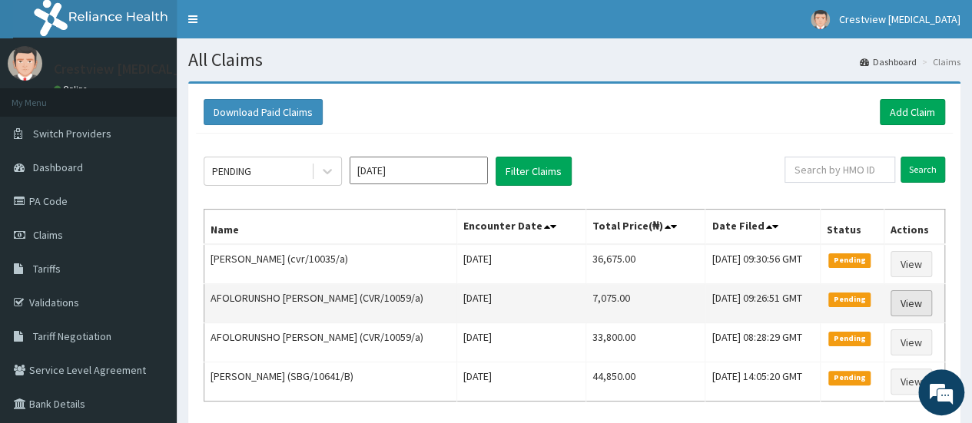
click at [922, 310] on link "View" at bounding box center [910, 303] width 41 height 26
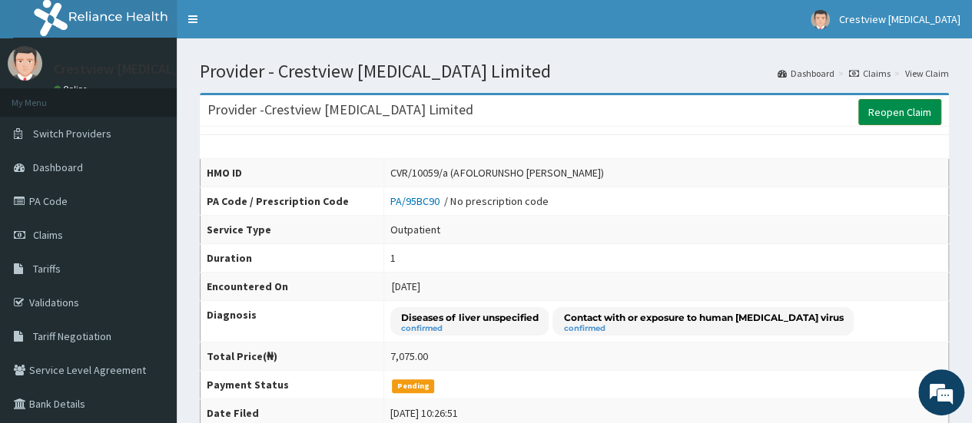
click at [893, 109] on link "Reopen Claim" at bounding box center [899, 112] width 83 height 26
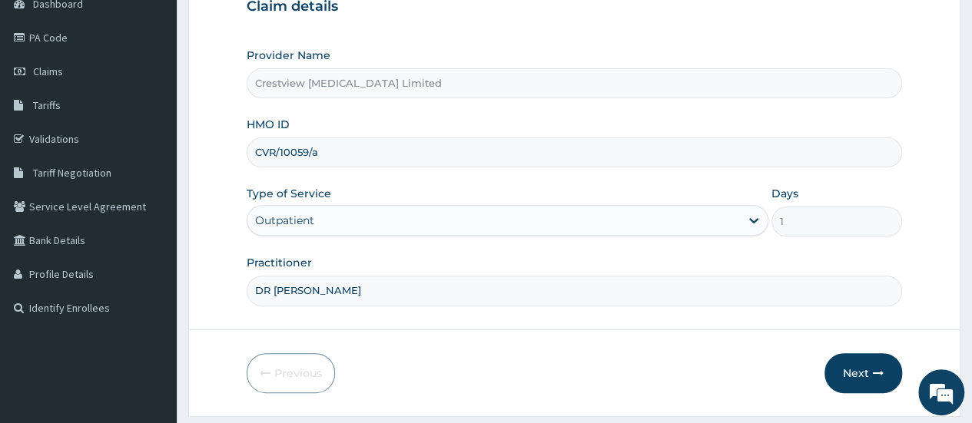
scroll to position [204, 0]
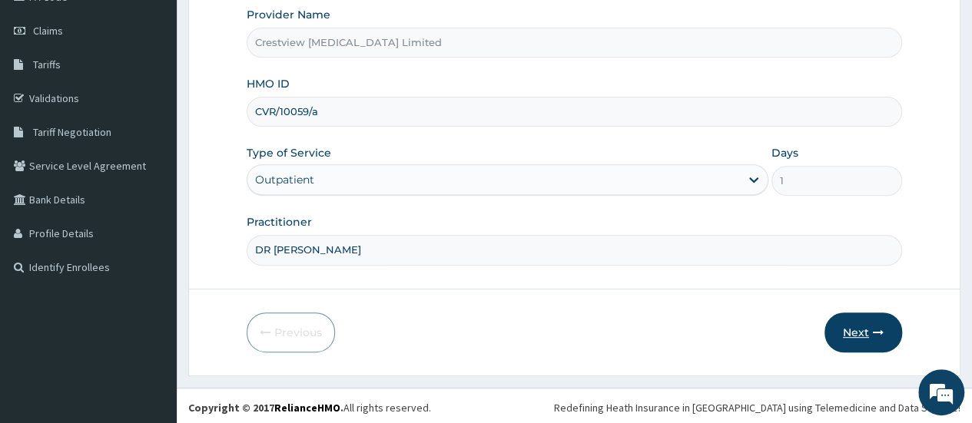
click at [874, 336] on button "Next" at bounding box center [863, 333] width 78 height 40
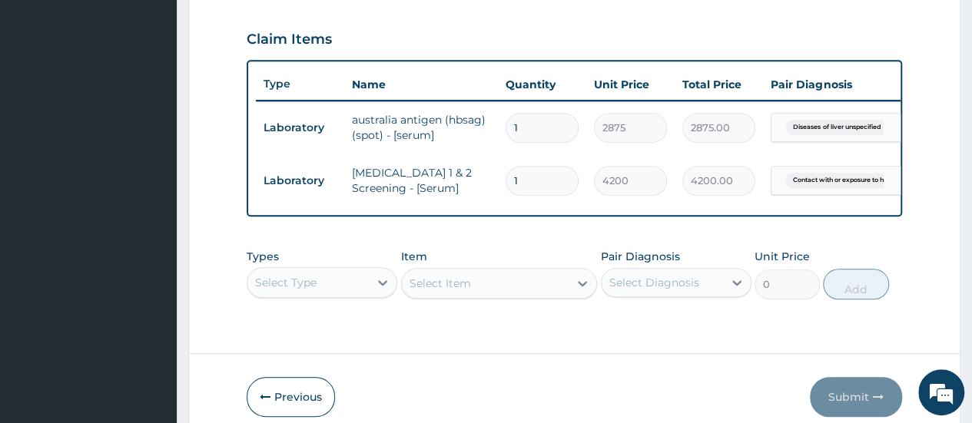
scroll to position [43, 0]
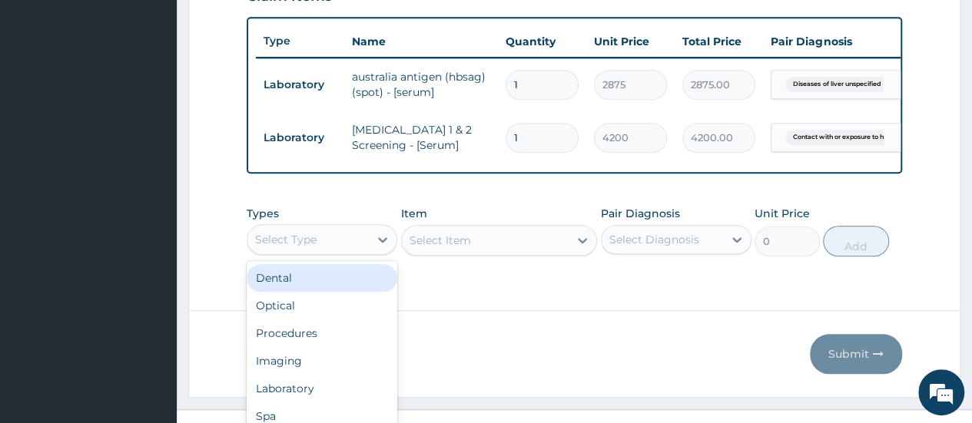
click at [361, 255] on div "option Dental focused, 1 of 10. 10 results available. Use Up and Down to choose…" at bounding box center [322, 239] width 151 height 31
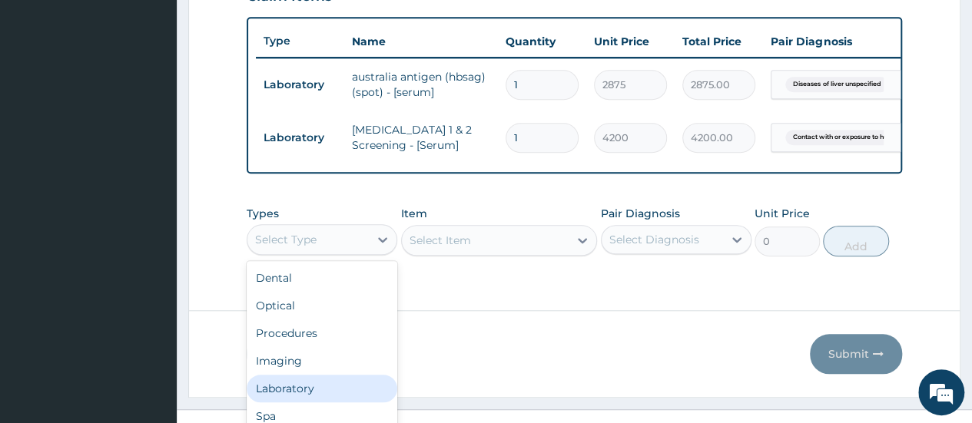
click at [312, 390] on div "Laboratory" at bounding box center [322, 389] width 151 height 28
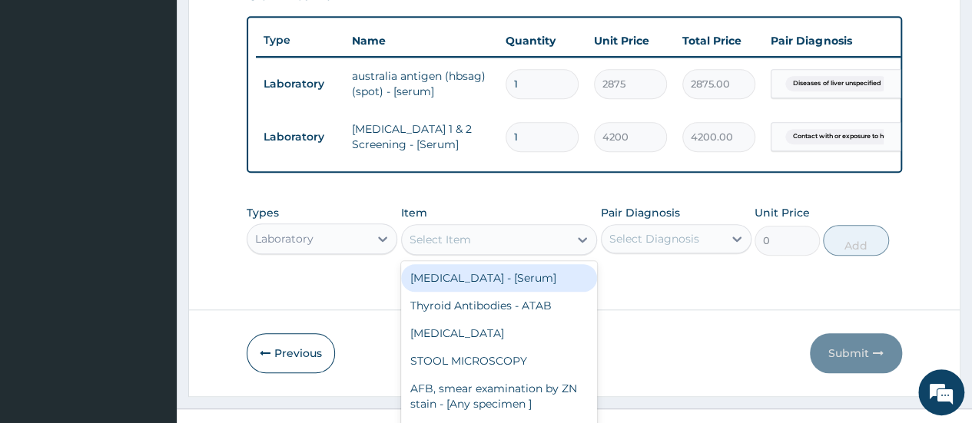
click at [433, 253] on div "option Thyroglobulin - [Serum] focused, 1 of 598. 598 results available. Use Up…" at bounding box center [499, 239] width 197 height 31
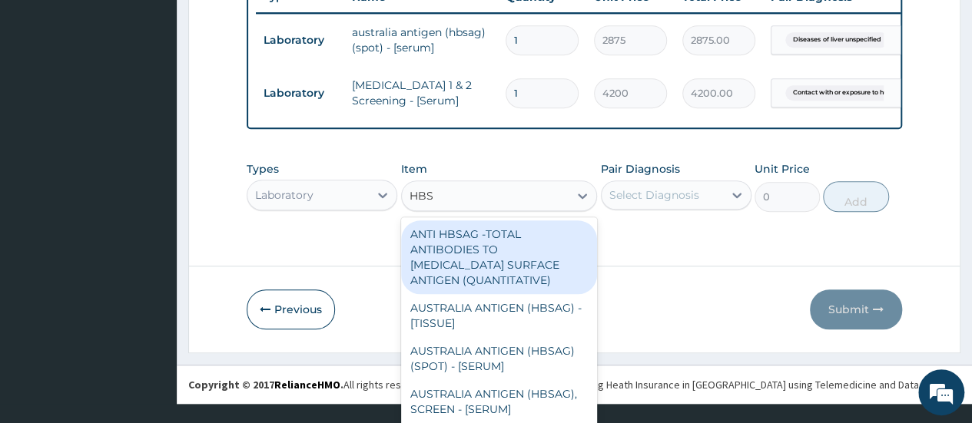
type input "HBSA"
click at [433, 253] on div "ANTI HBSAG -TOTAL ANTIBODIES TO HEPATITIS B SURFACE ANTIGEN (QUANTITATIVE)" at bounding box center [499, 257] width 197 height 74
type input "4600"
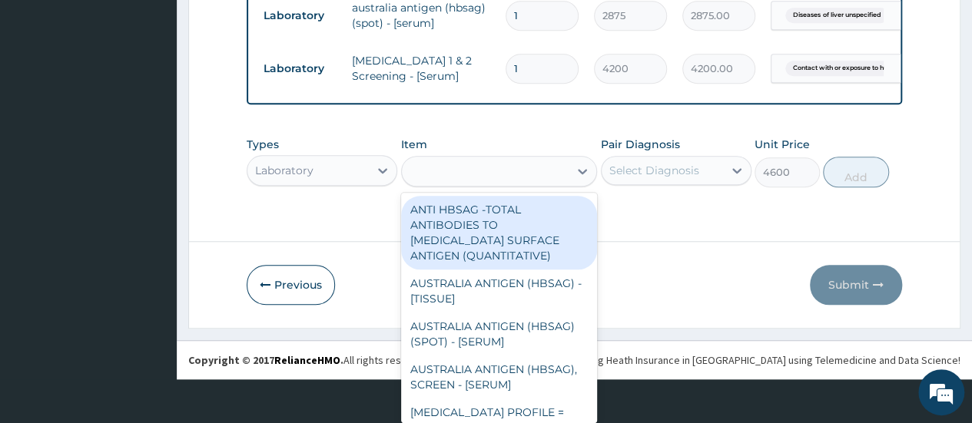
scroll to position [0, 0]
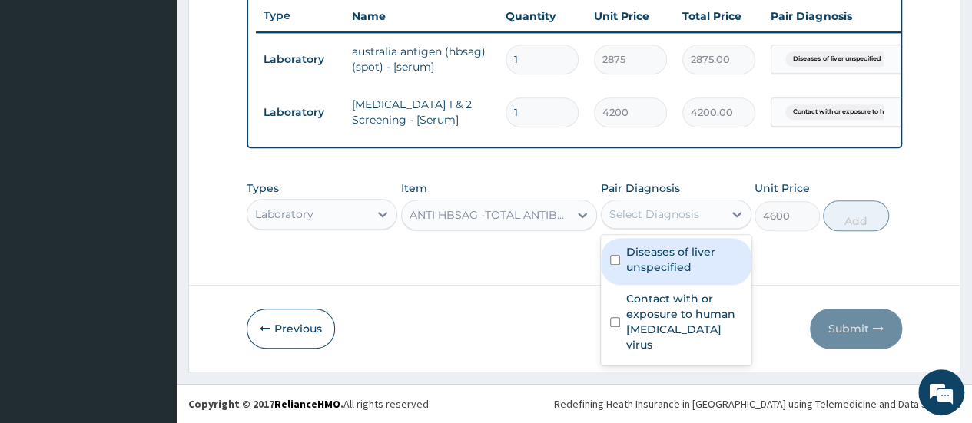
click at [665, 222] on div "Select Diagnosis" at bounding box center [654, 214] width 90 height 15
click at [682, 279] on div "Diseases of liver unspecified" at bounding box center [676, 261] width 151 height 47
checkbox input "true"
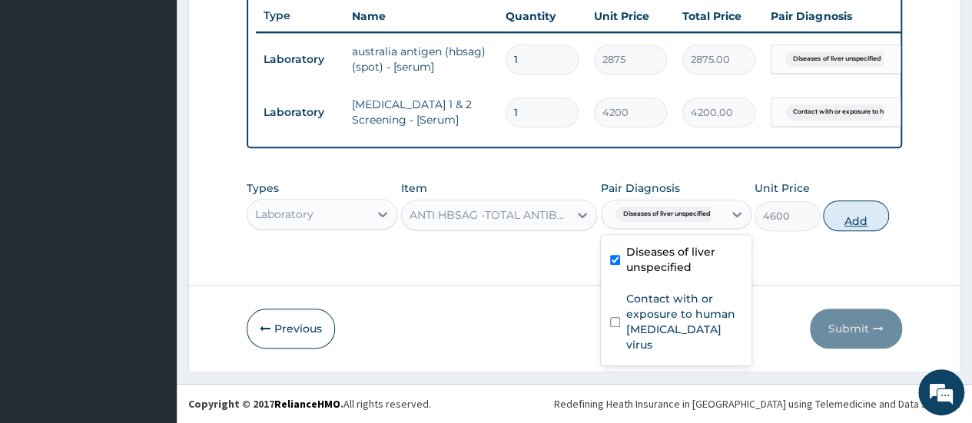
click at [862, 221] on button "Add" at bounding box center [855, 215] width 65 height 31
type input "0"
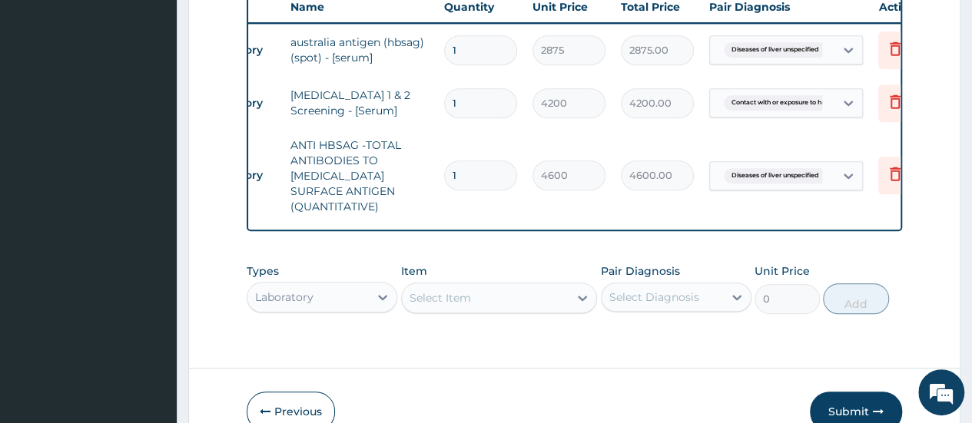
scroll to position [0, 115]
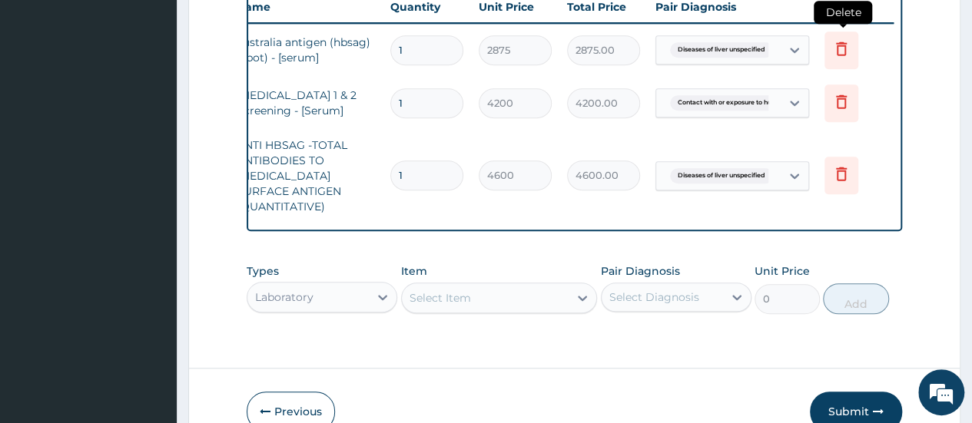
click at [834, 55] on icon at bounding box center [841, 48] width 18 height 18
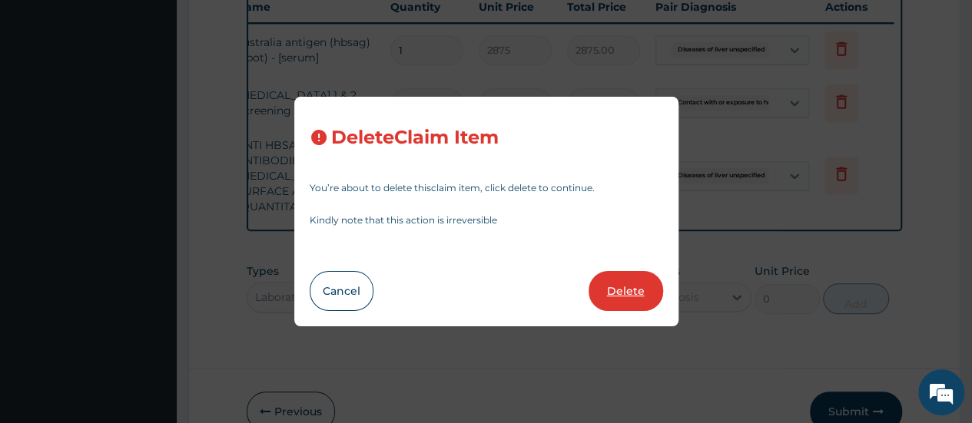
click at [627, 290] on button "Delete" at bounding box center [625, 291] width 75 height 40
type input "4200"
type input "4200.00"
type input "4600"
type input "4600.00"
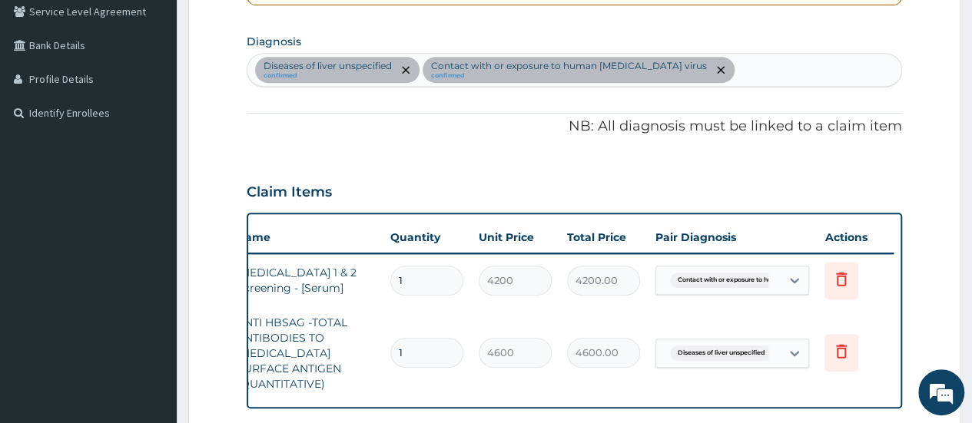
scroll to position [628, 0]
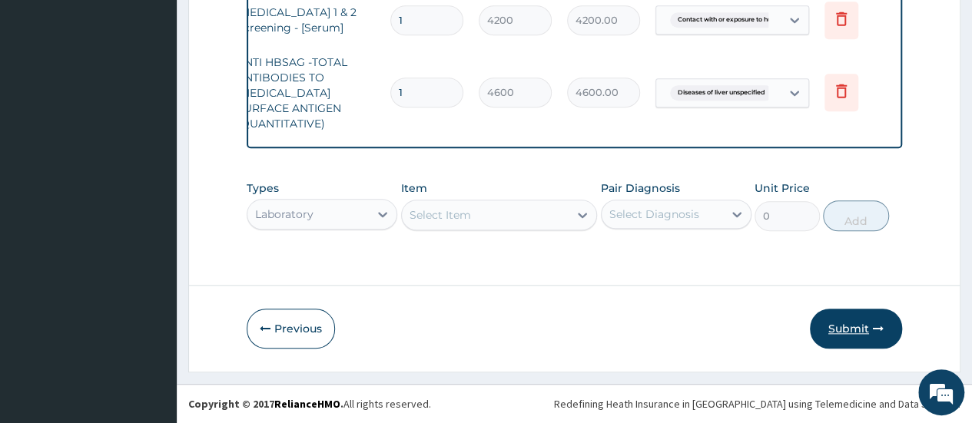
click at [840, 320] on button "Submit" at bounding box center [856, 329] width 92 height 40
